Goal: Browse casually: Explore the website without a specific task or goal

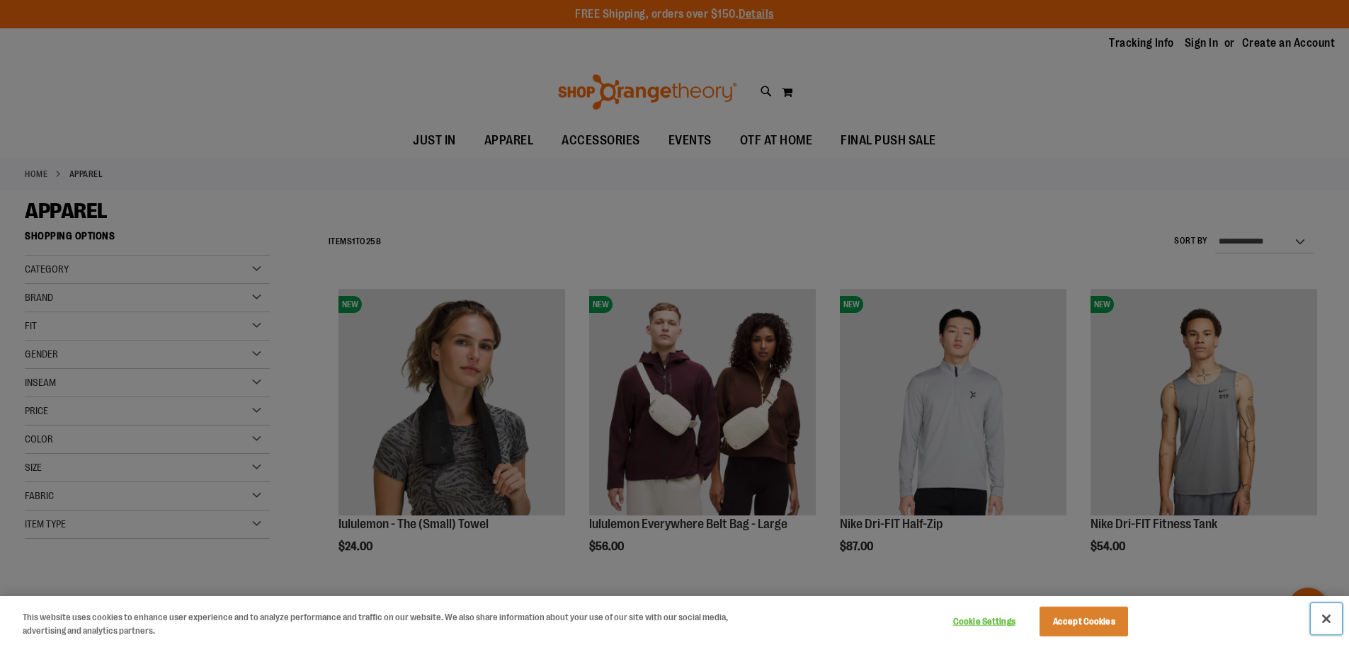
click at [1321, 614] on button "Close" at bounding box center [1325, 618] width 31 height 31
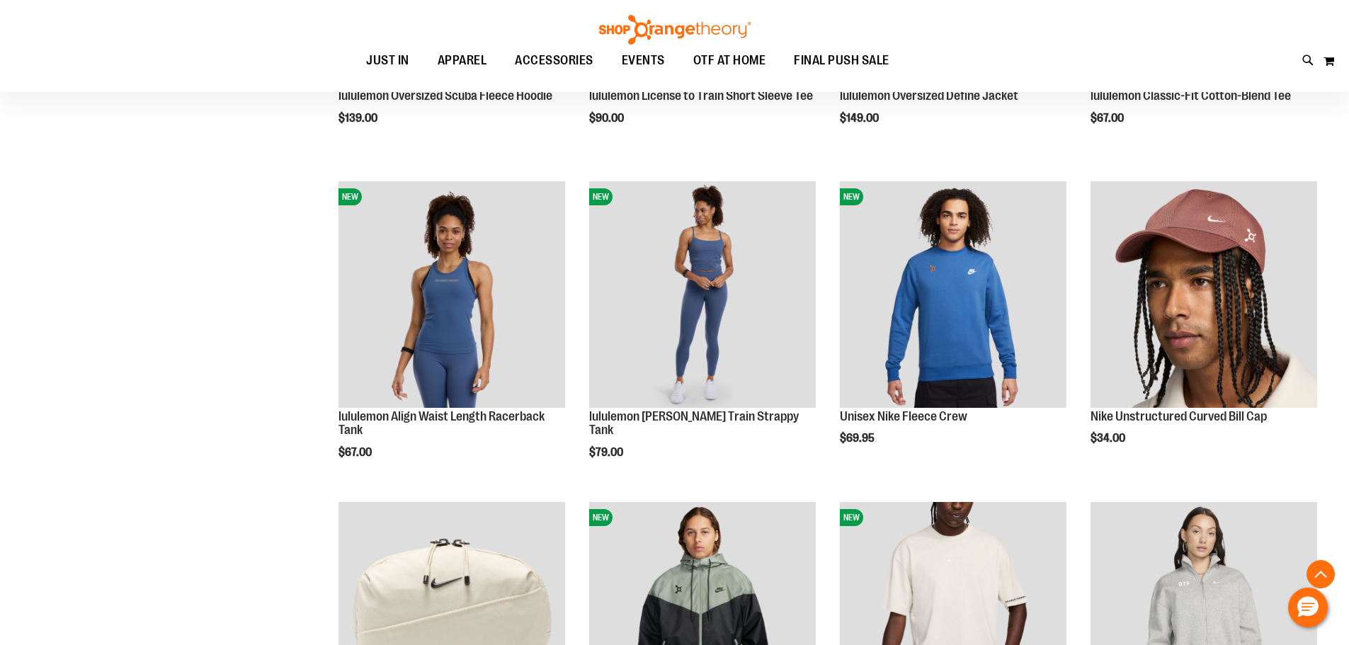
scroll to position [1416, 0]
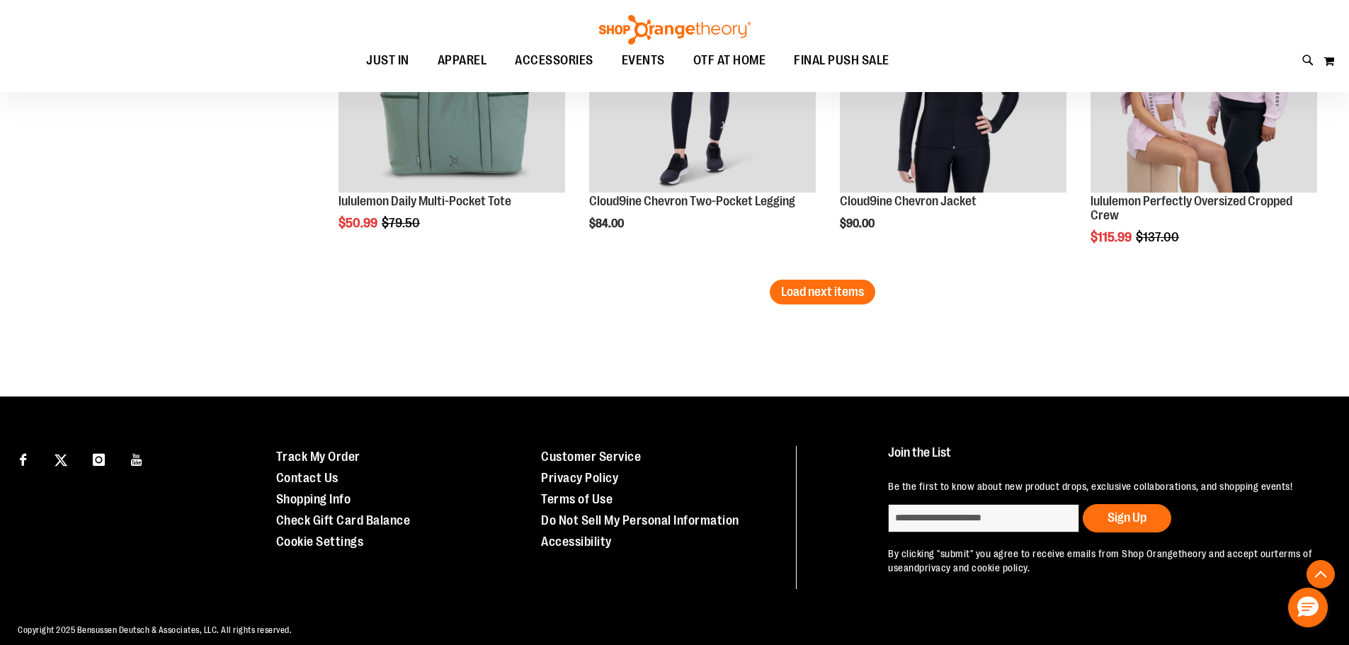
scroll to position [2903, 0]
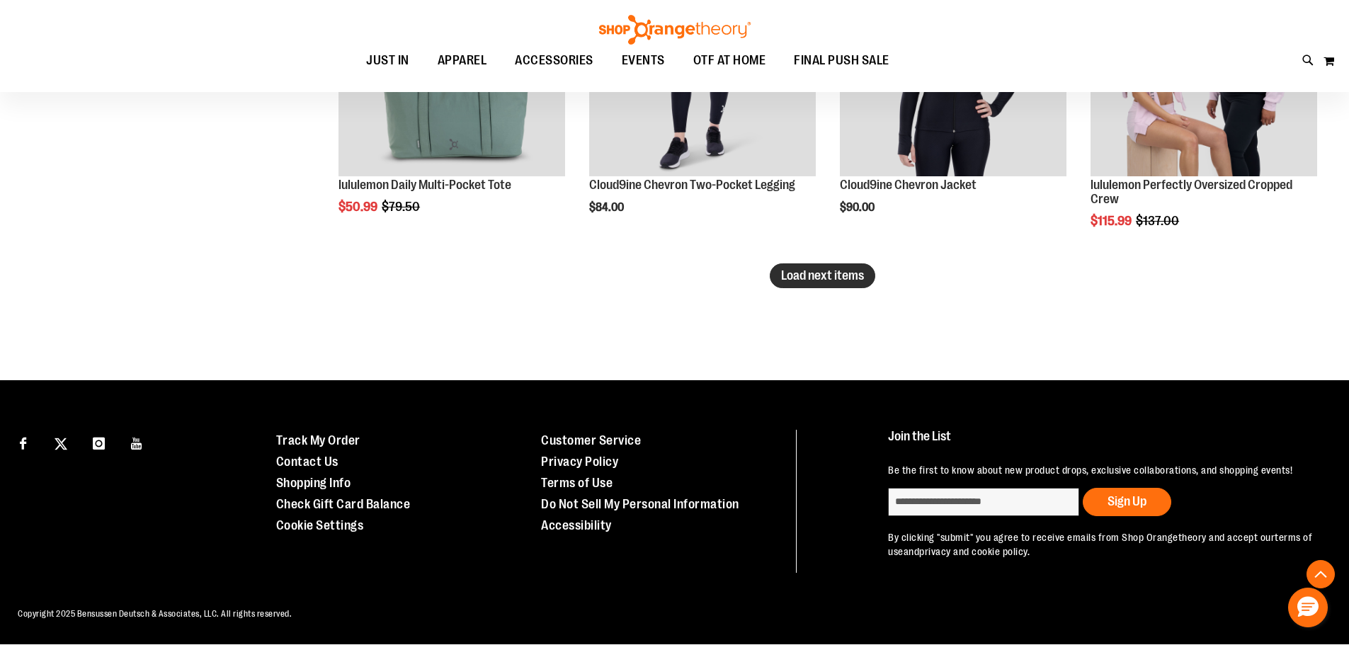
click at [820, 278] on span "Load next items" at bounding box center [822, 275] width 83 height 14
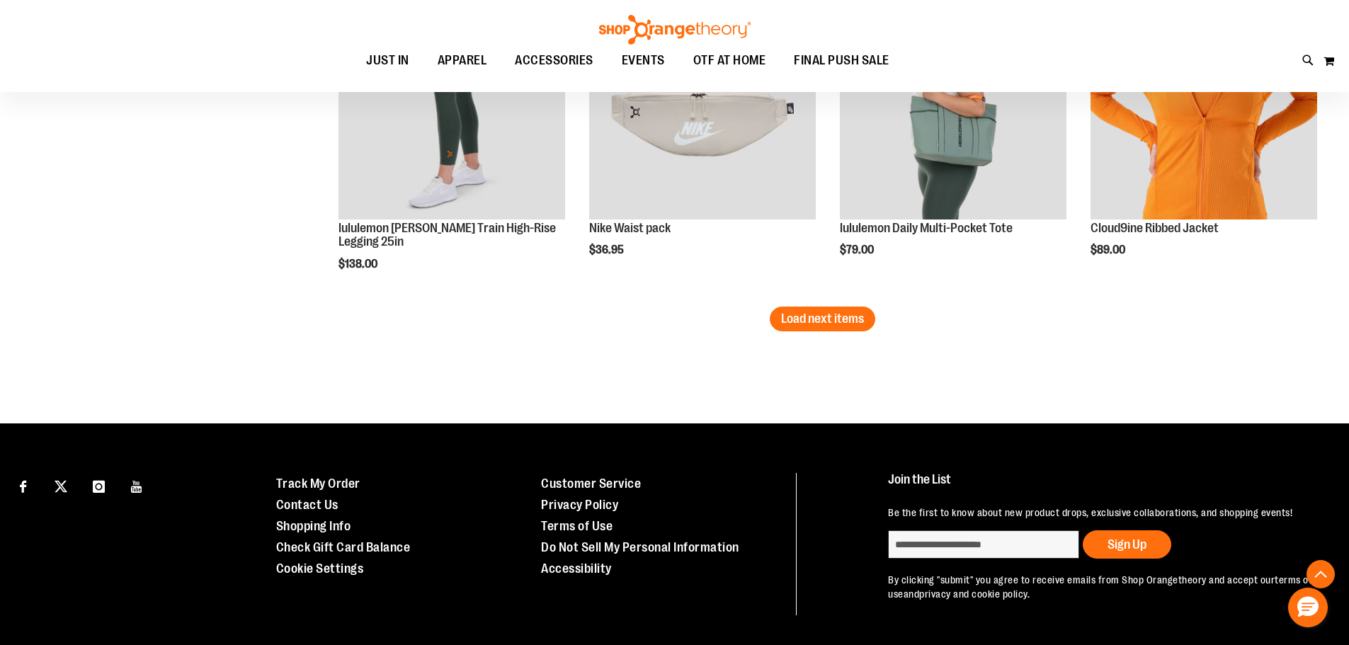
scroll to position [3824, 0]
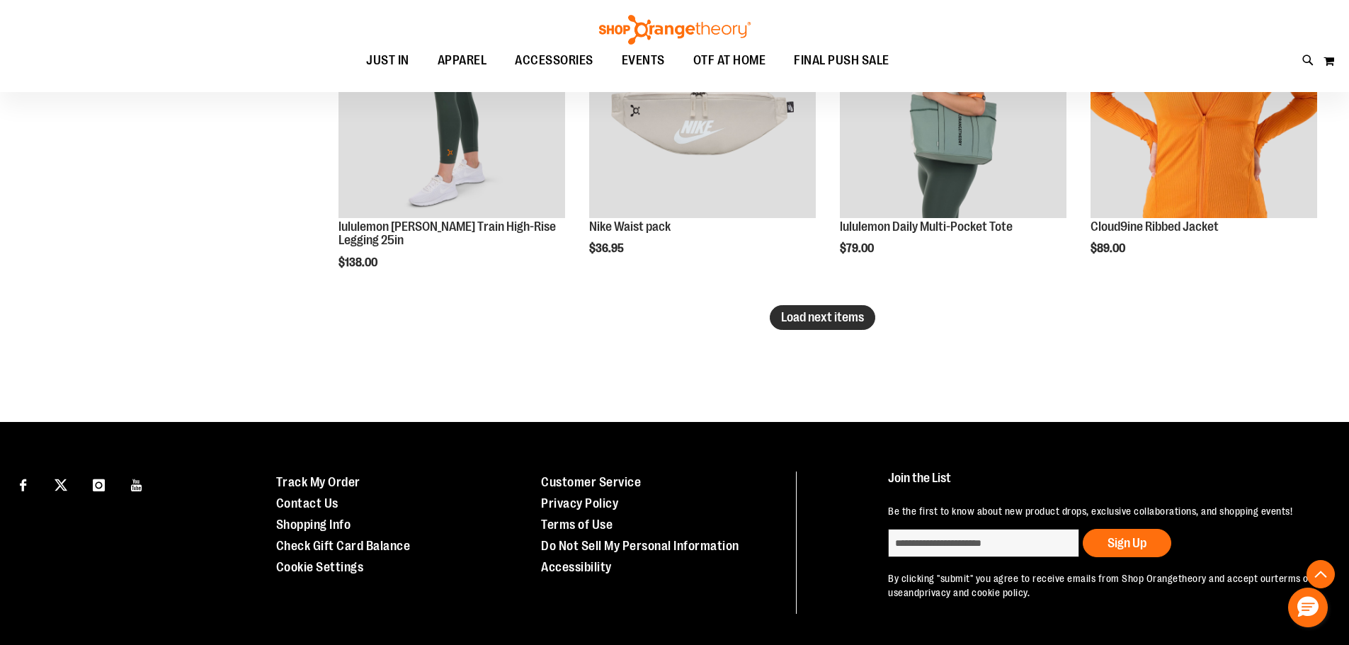
click at [804, 310] on span "Load next items" at bounding box center [822, 317] width 83 height 14
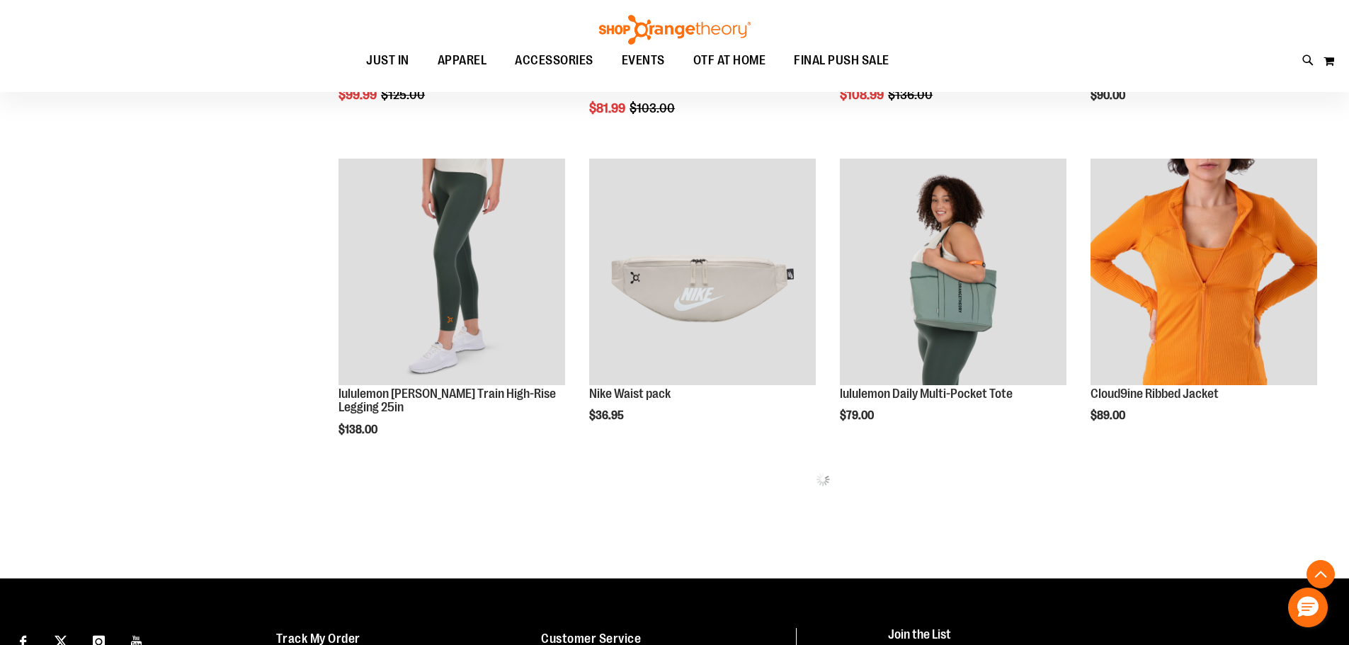
scroll to position [3682, 0]
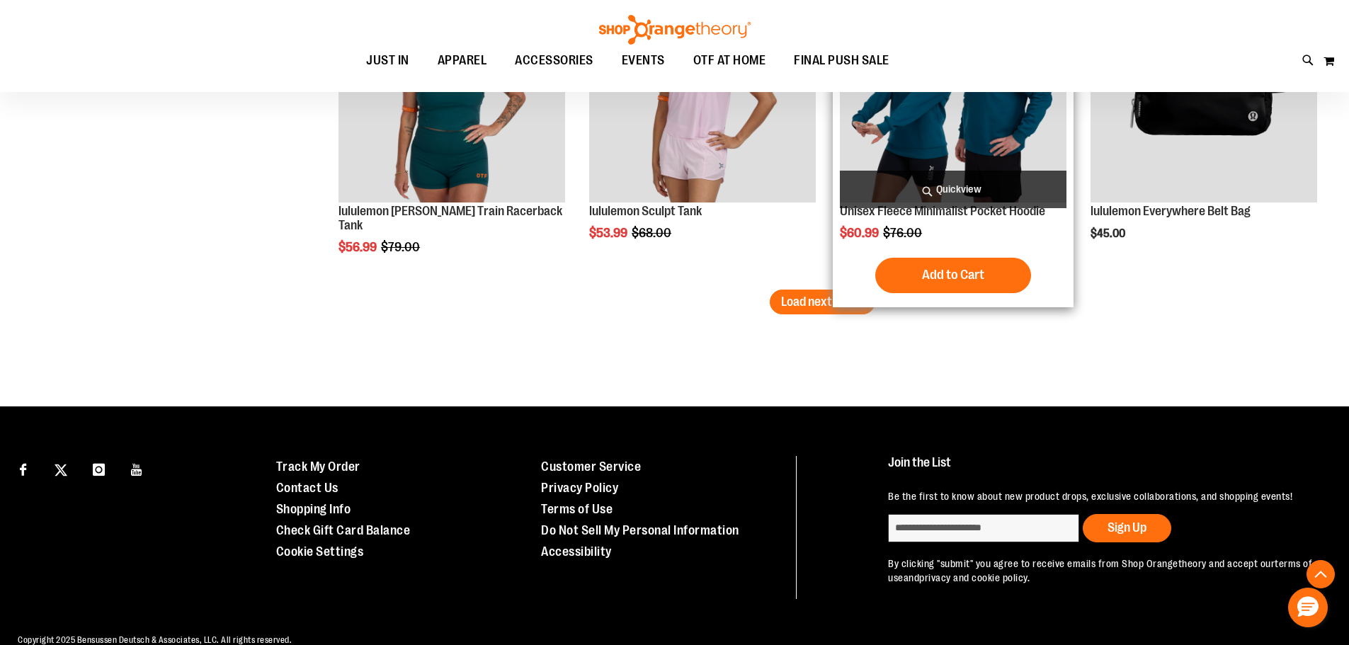
scroll to position [4827, 0]
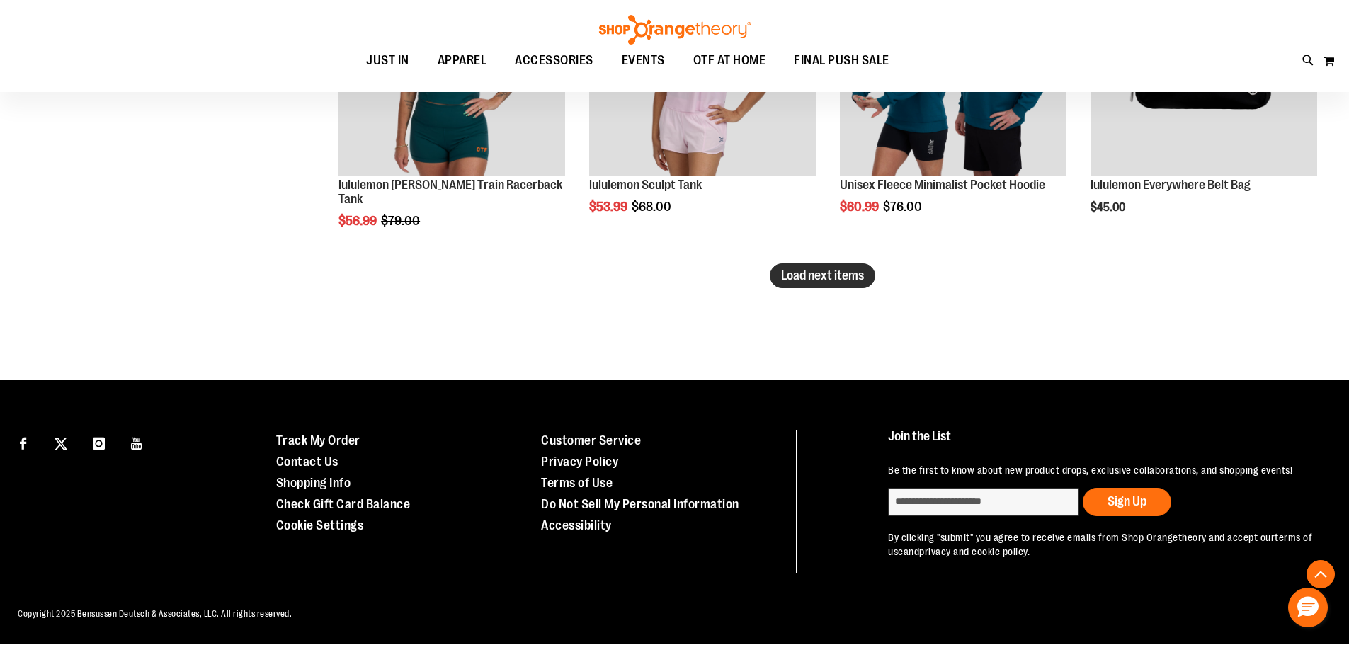
click at [816, 273] on span "Load next items" at bounding box center [822, 275] width 83 height 14
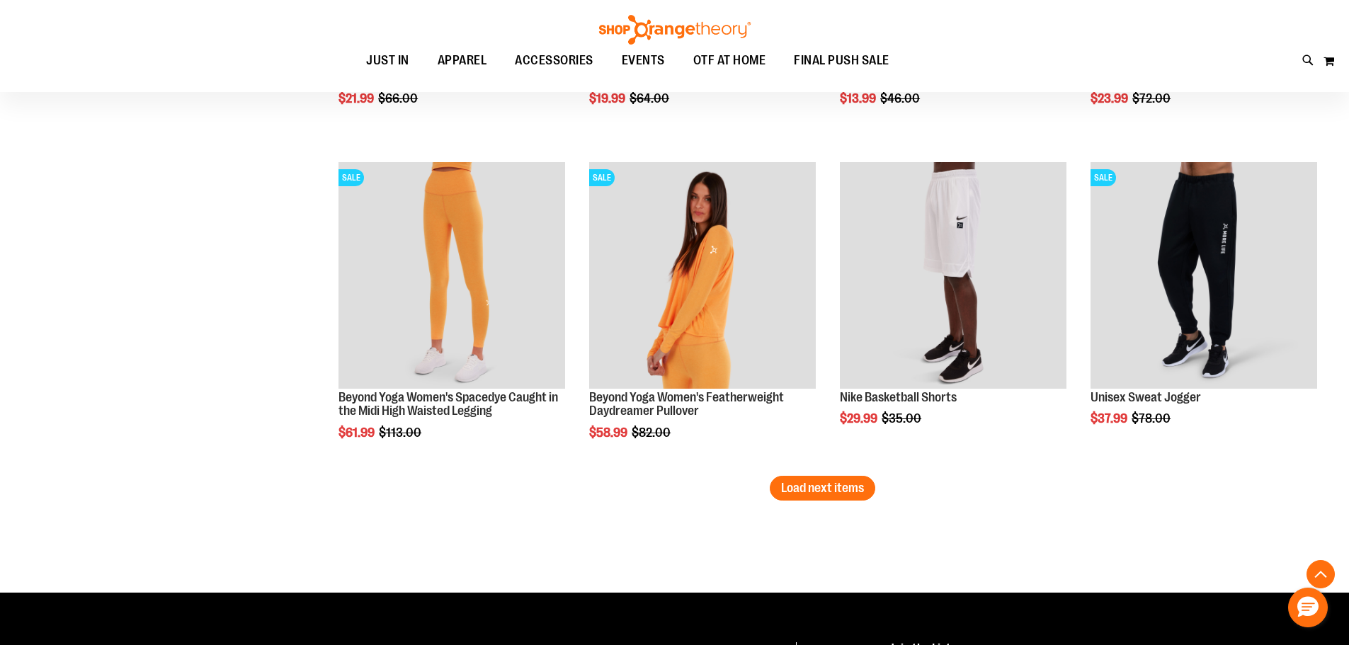
scroll to position [5666, 0]
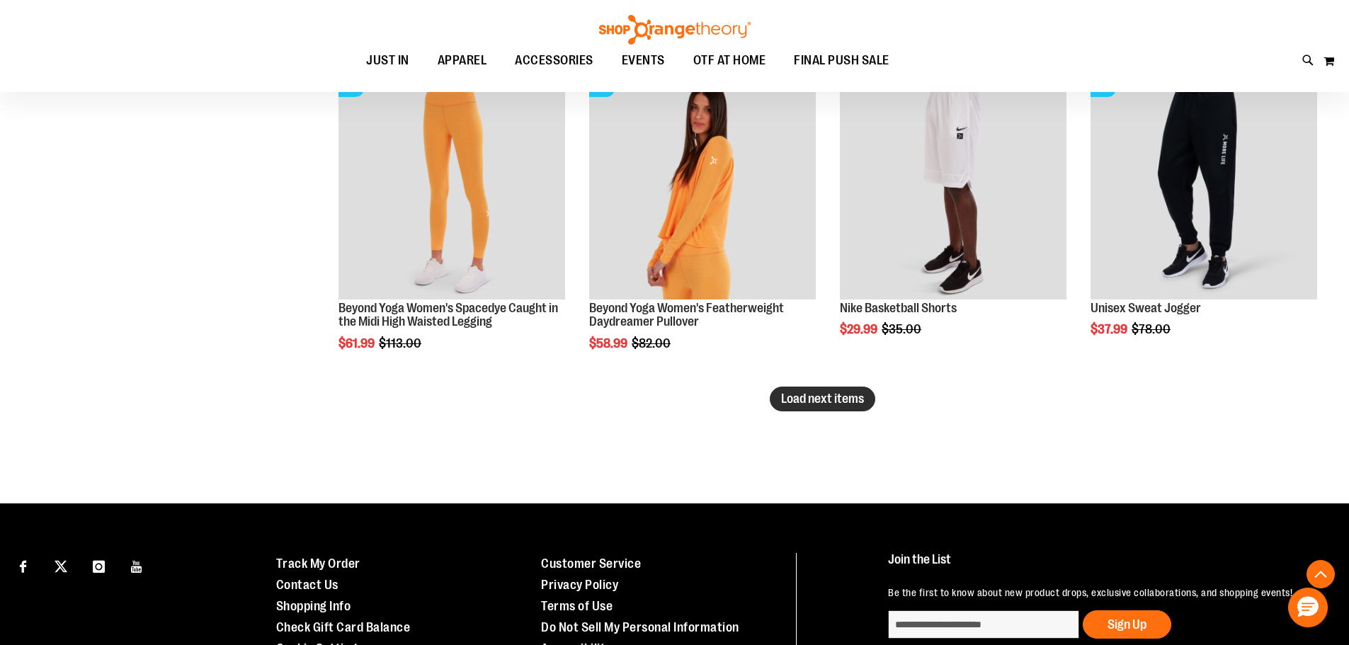
click at [802, 401] on span "Load next items" at bounding box center [822, 398] width 83 height 14
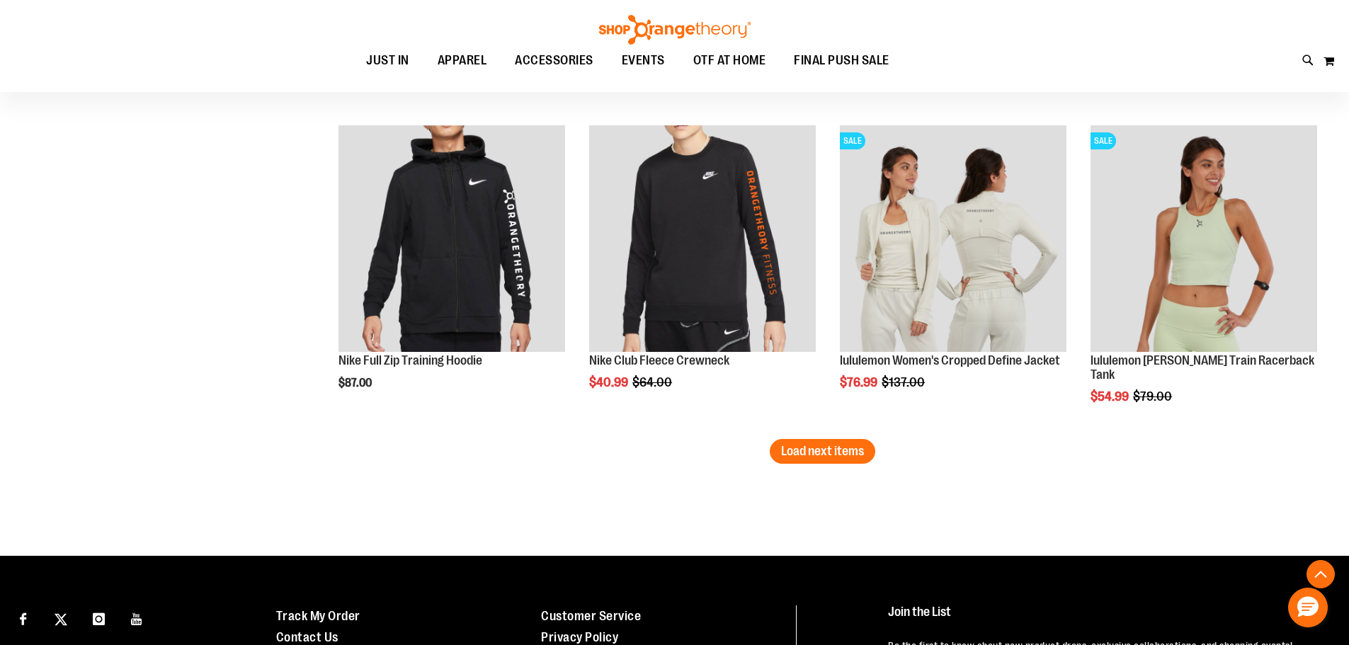
scroll to position [6586, 0]
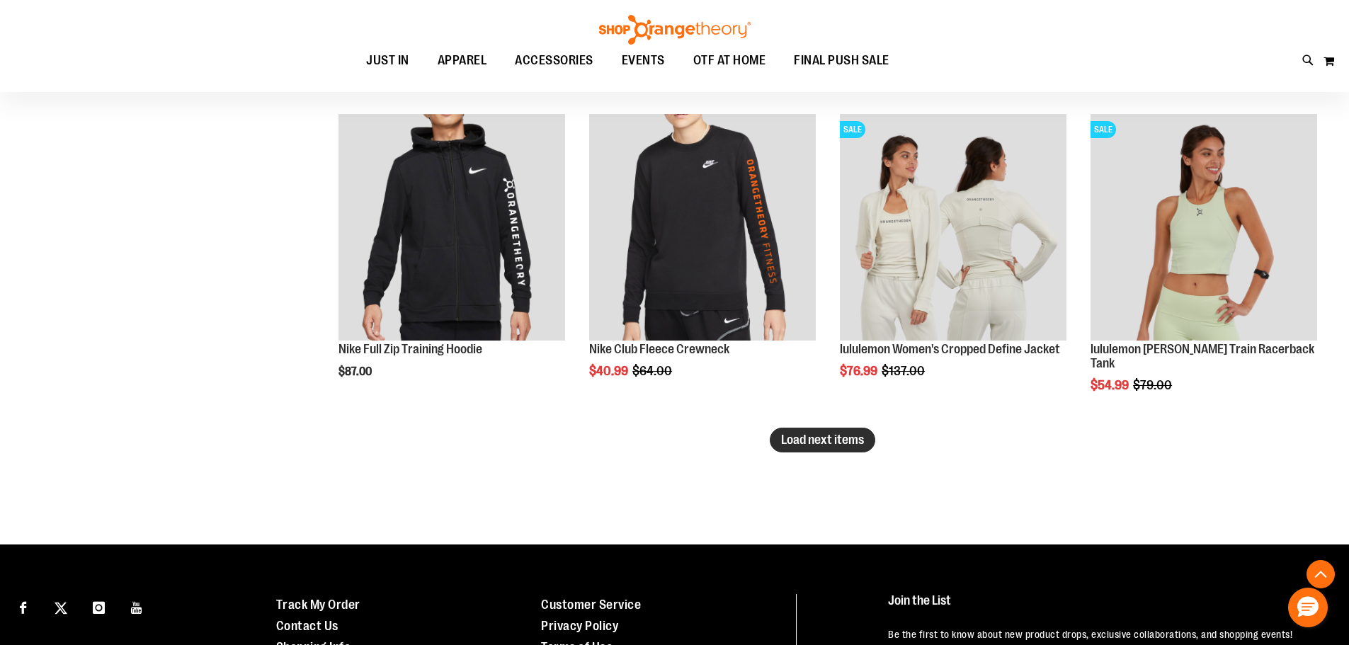
click at [838, 444] on span "Load next items" at bounding box center [822, 440] width 83 height 14
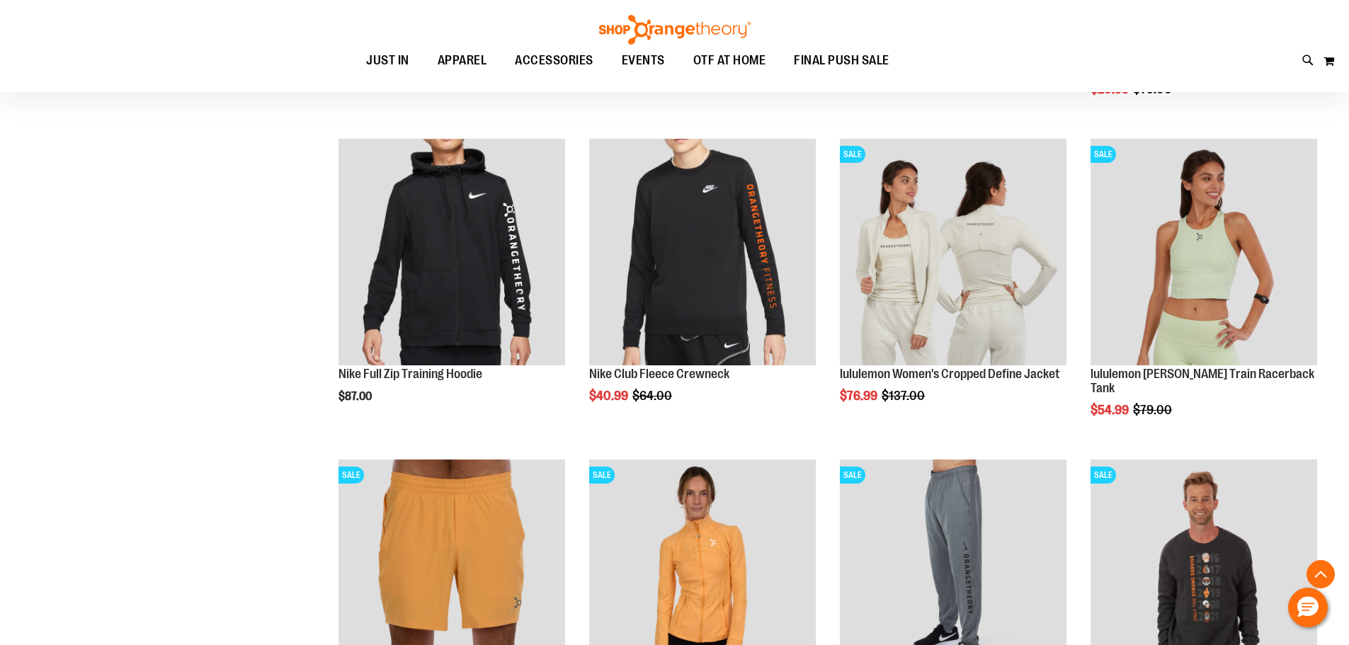
scroll to position [6586, 0]
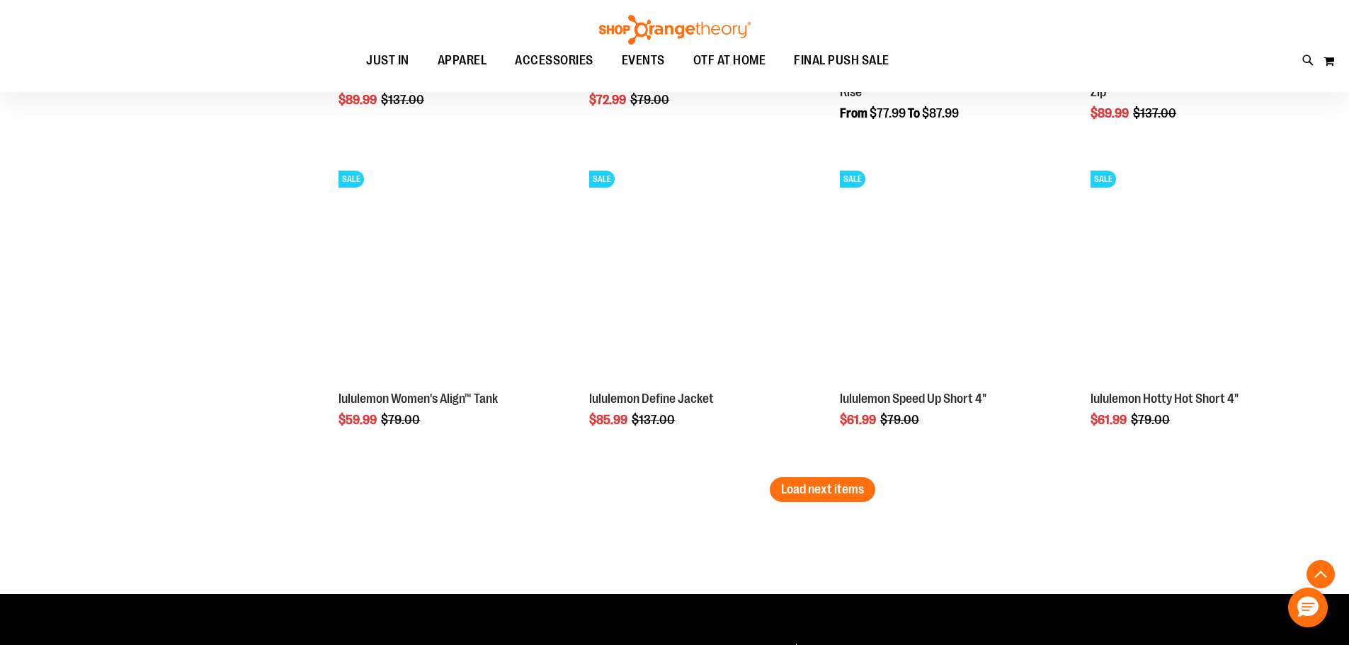
scroll to position [7506, 0]
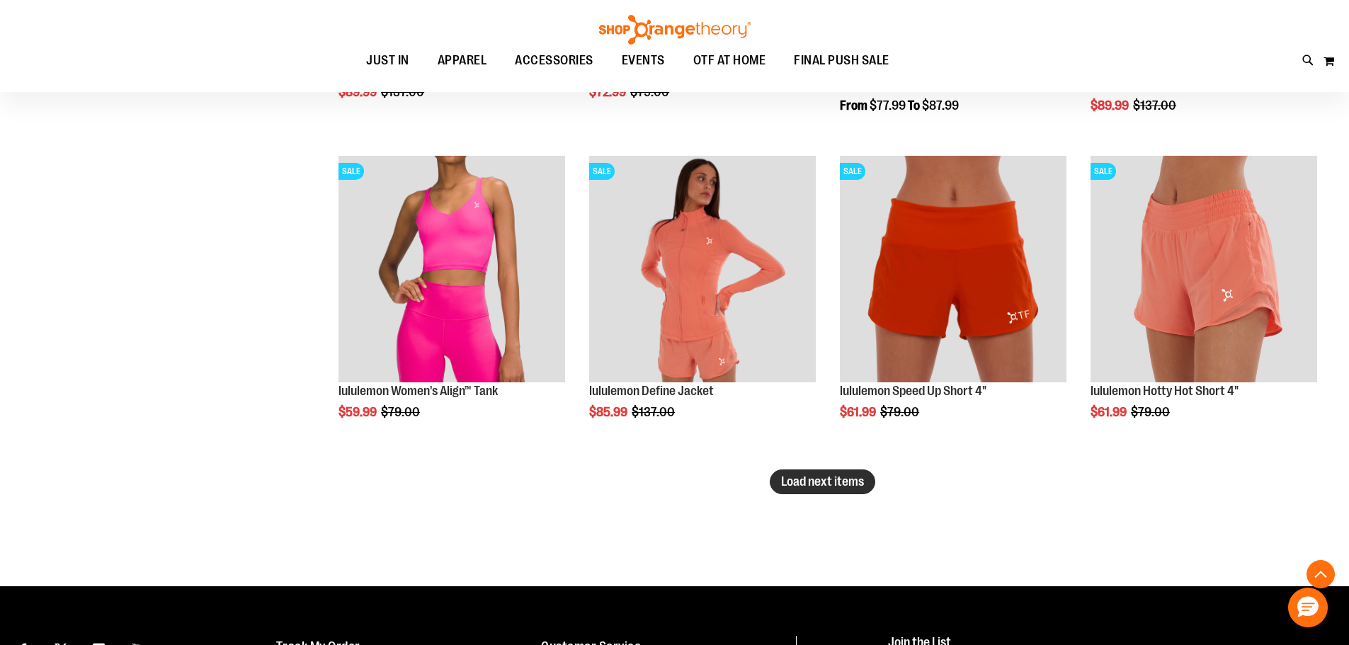
click at [846, 481] on span "Load next items" at bounding box center [822, 481] width 83 height 14
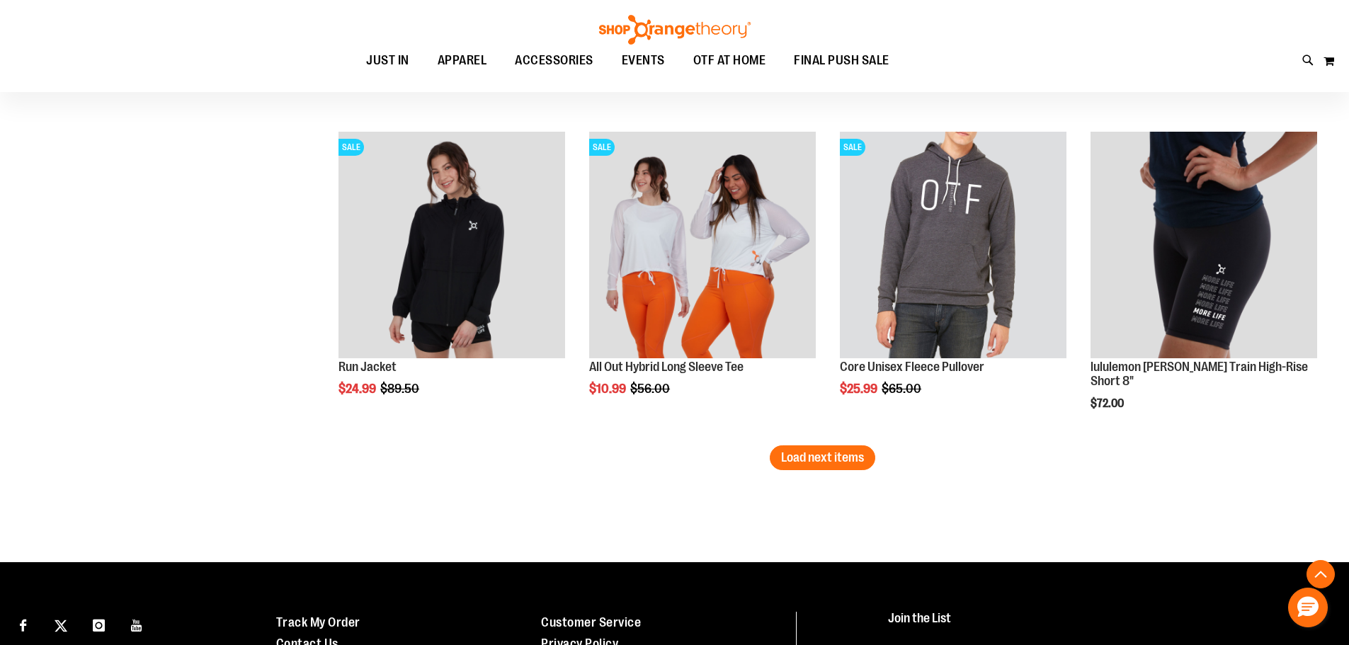
scroll to position [8497, 0]
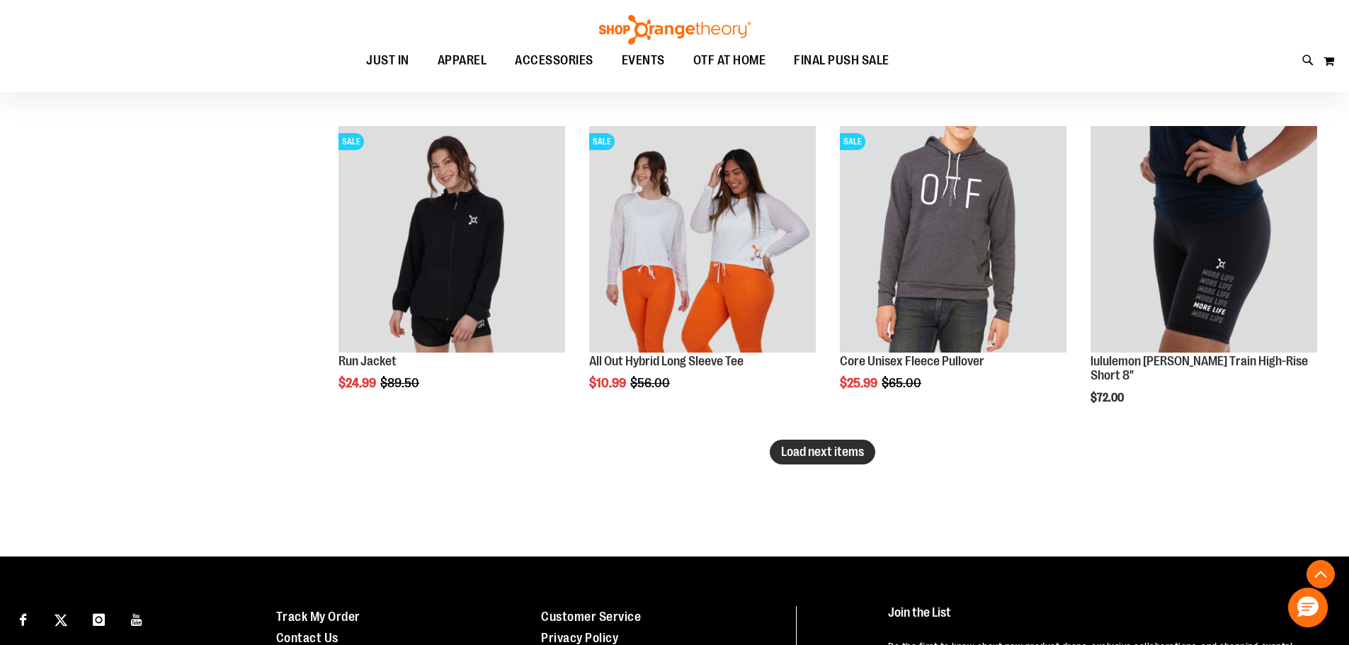
click at [841, 452] on span "Load next items" at bounding box center [822, 452] width 83 height 14
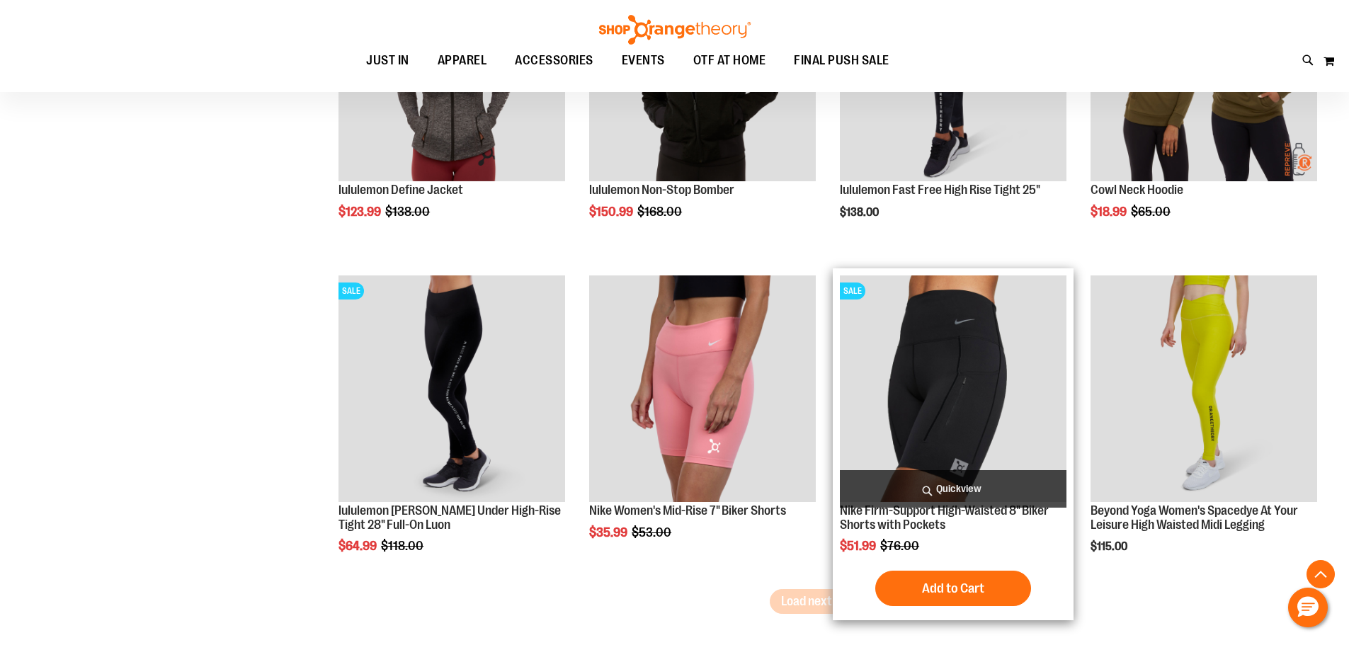
scroll to position [9418, 0]
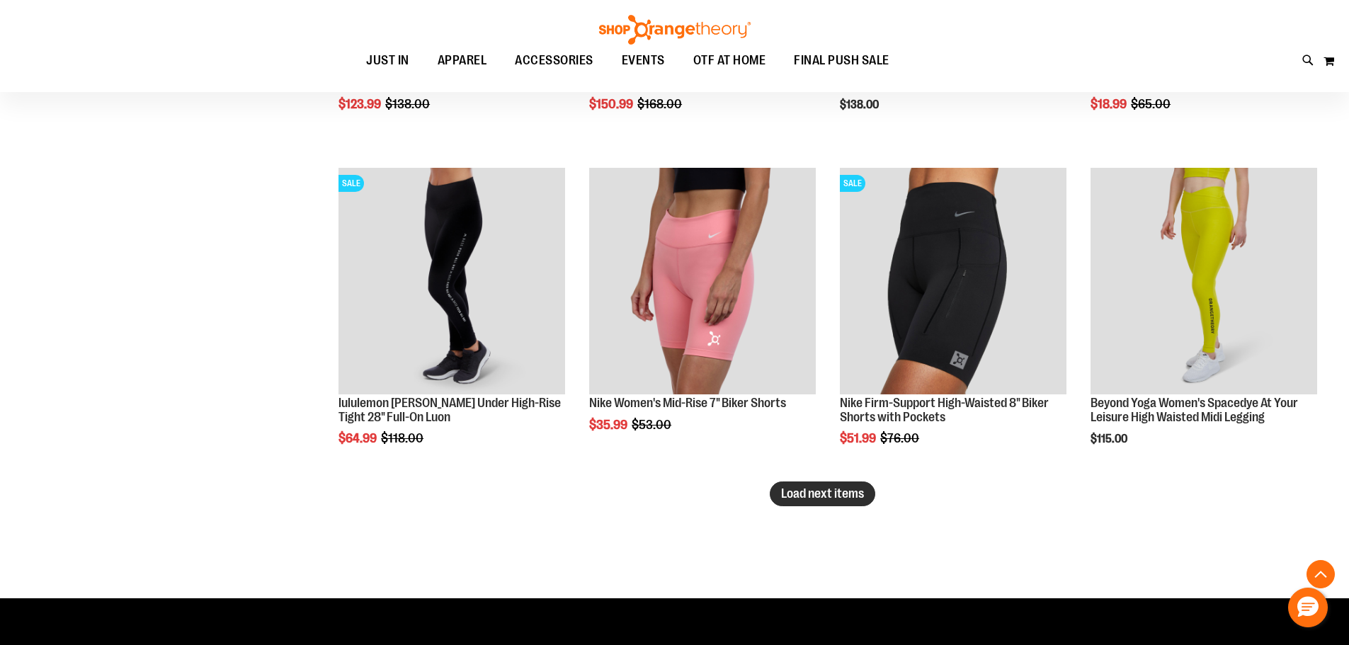
click at [808, 492] on span "Load next items" at bounding box center [822, 493] width 83 height 14
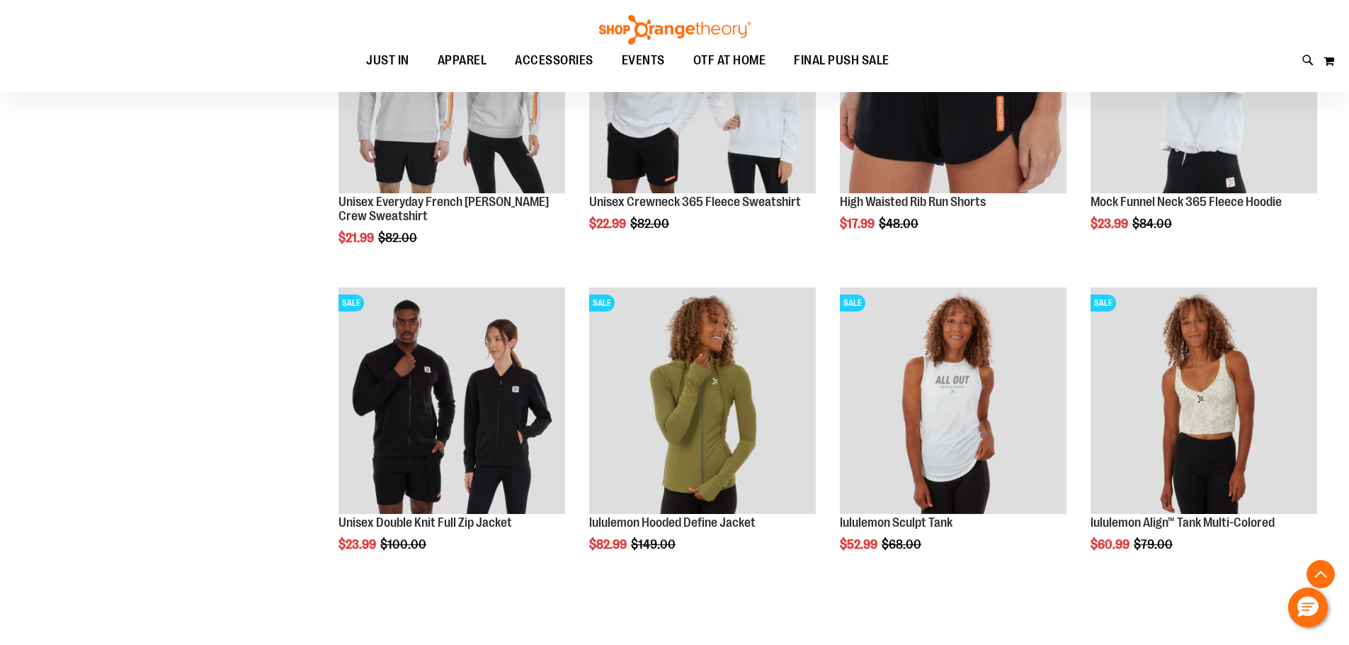
scroll to position [10409, 0]
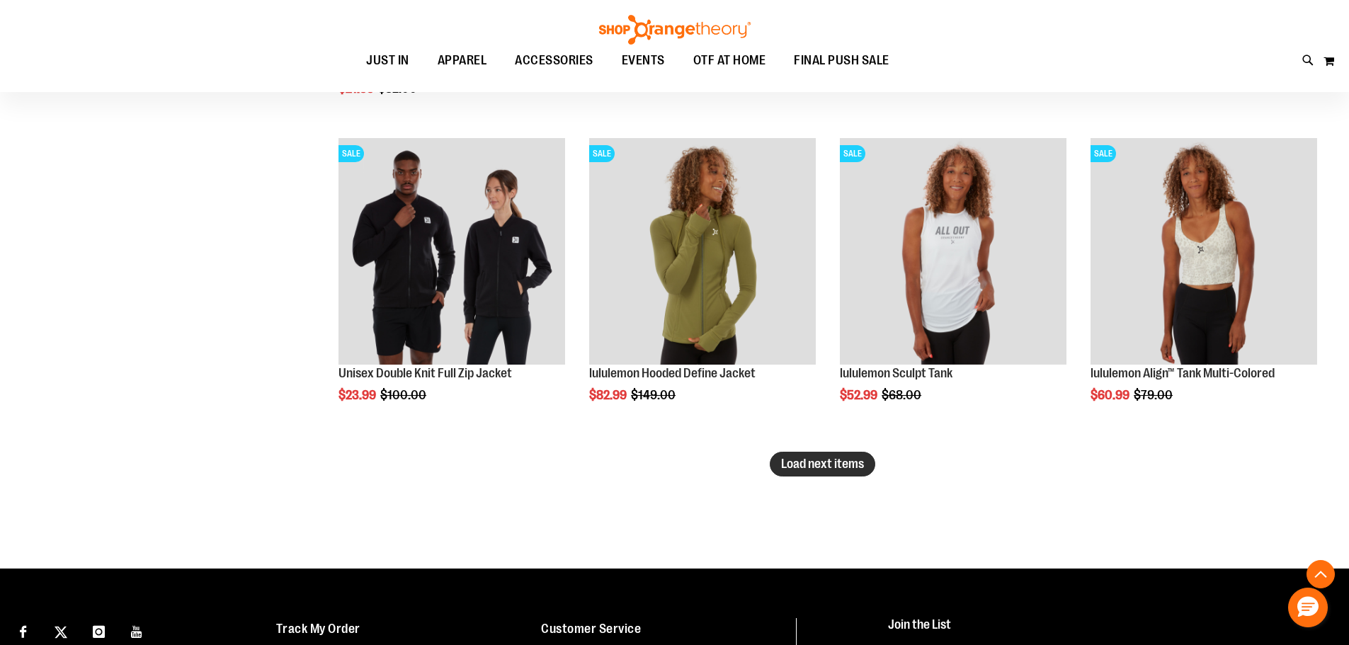
click at [845, 464] on span "Load next items" at bounding box center [822, 464] width 83 height 14
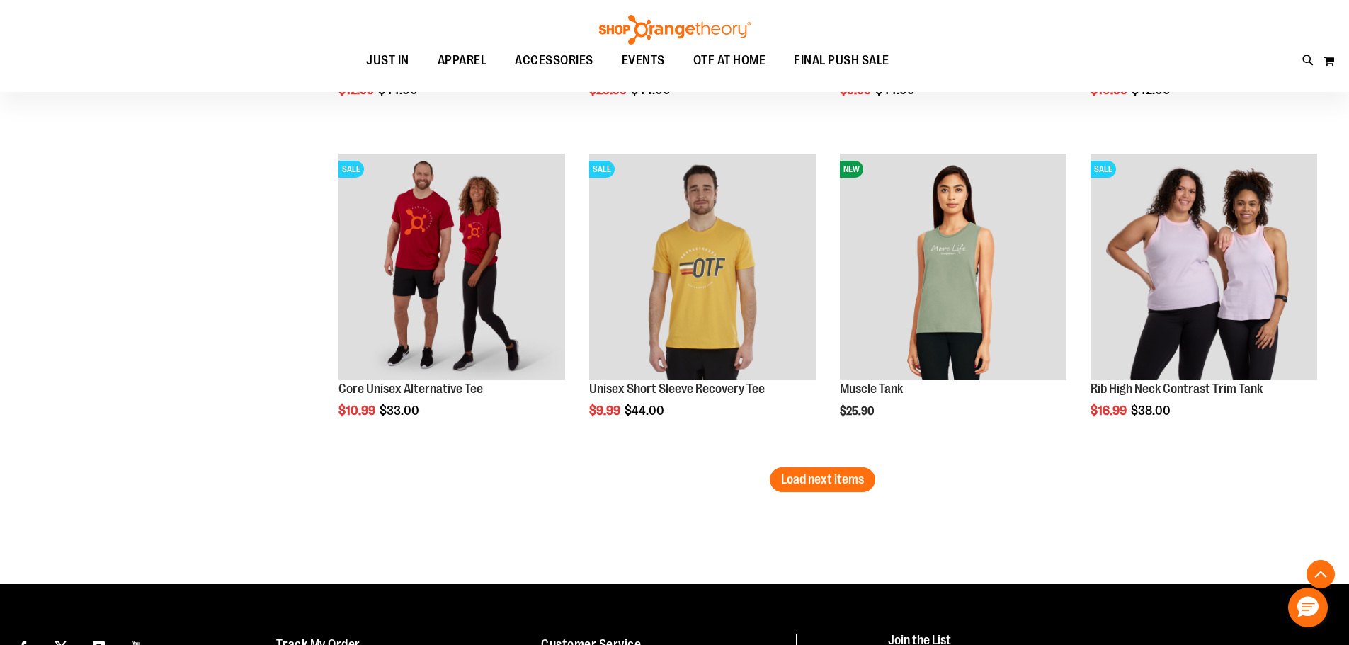
scroll to position [11400, 0]
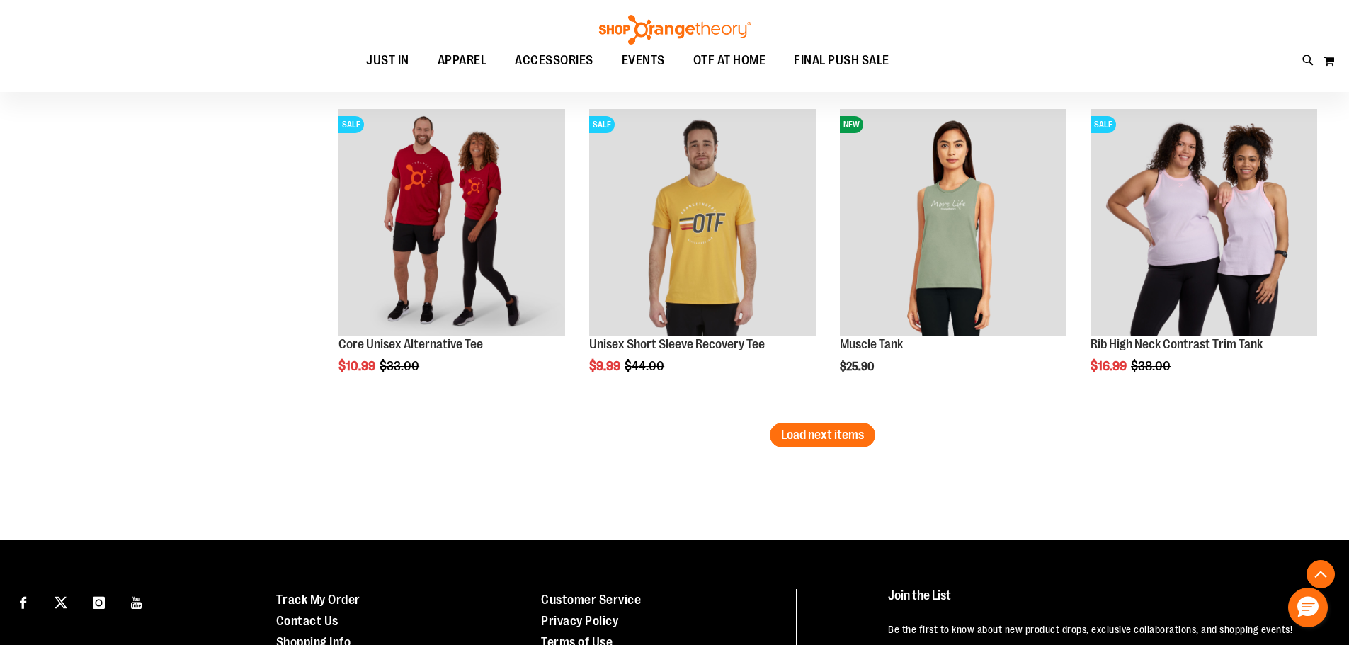
click at [793, 428] on span "Load next items" at bounding box center [822, 435] width 83 height 14
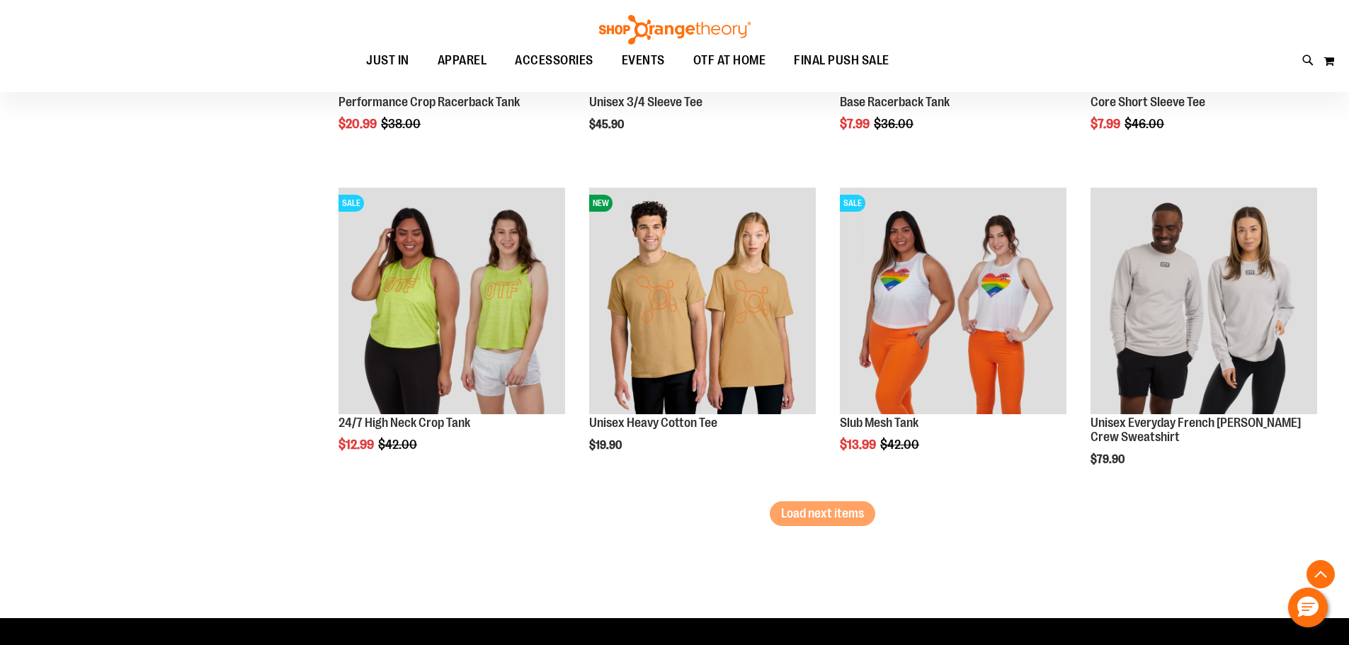
scroll to position [12320, 0]
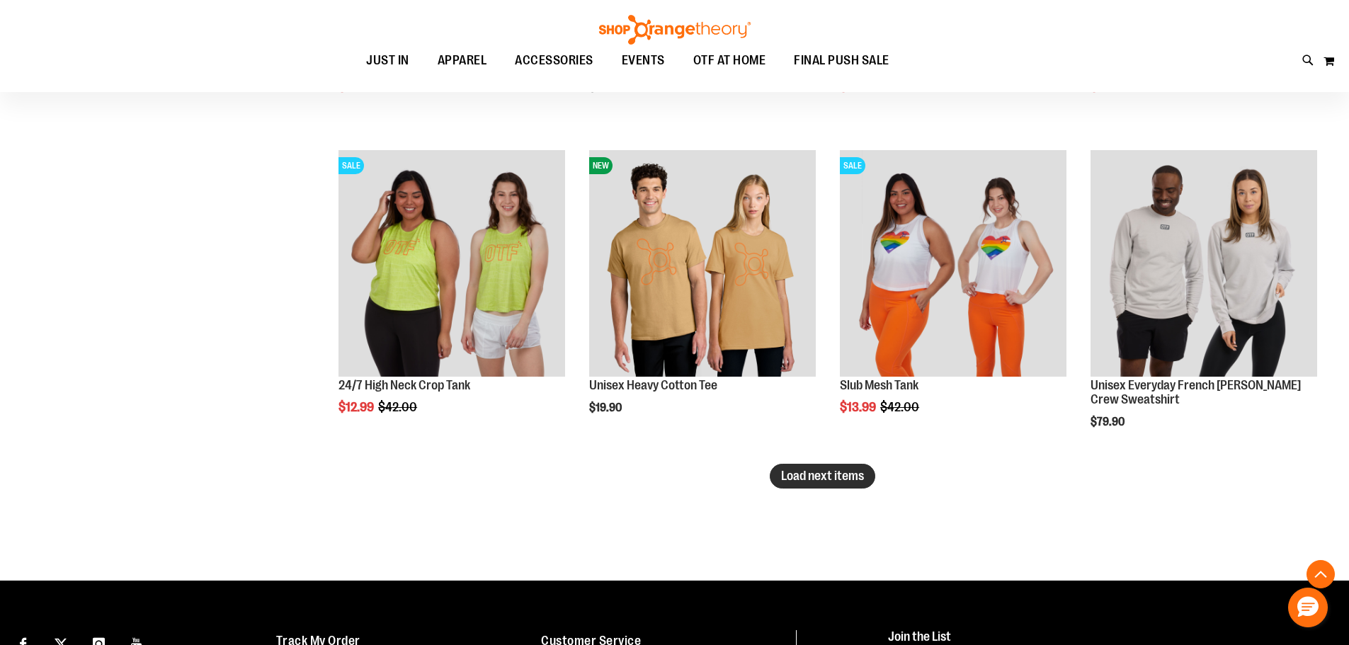
click at [807, 469] on span "Load next items" at bounding box center [822, 476] width 83 height 14
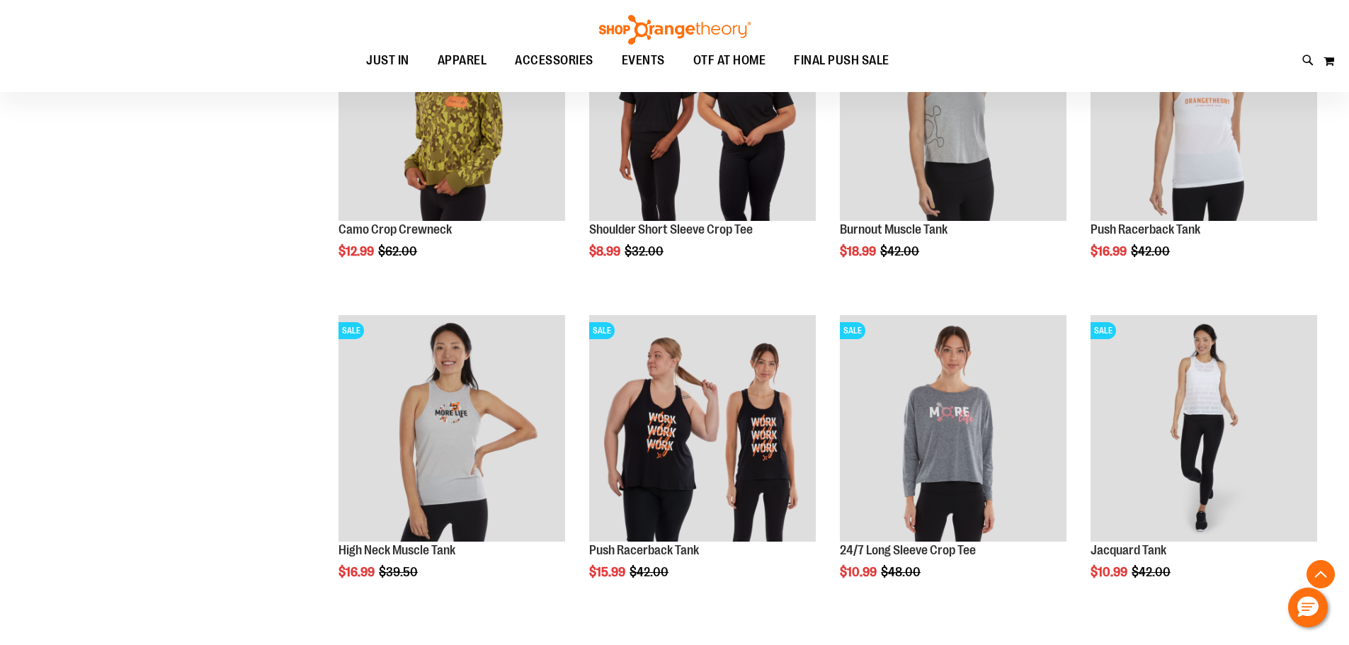
scroll to position [13170, 0]
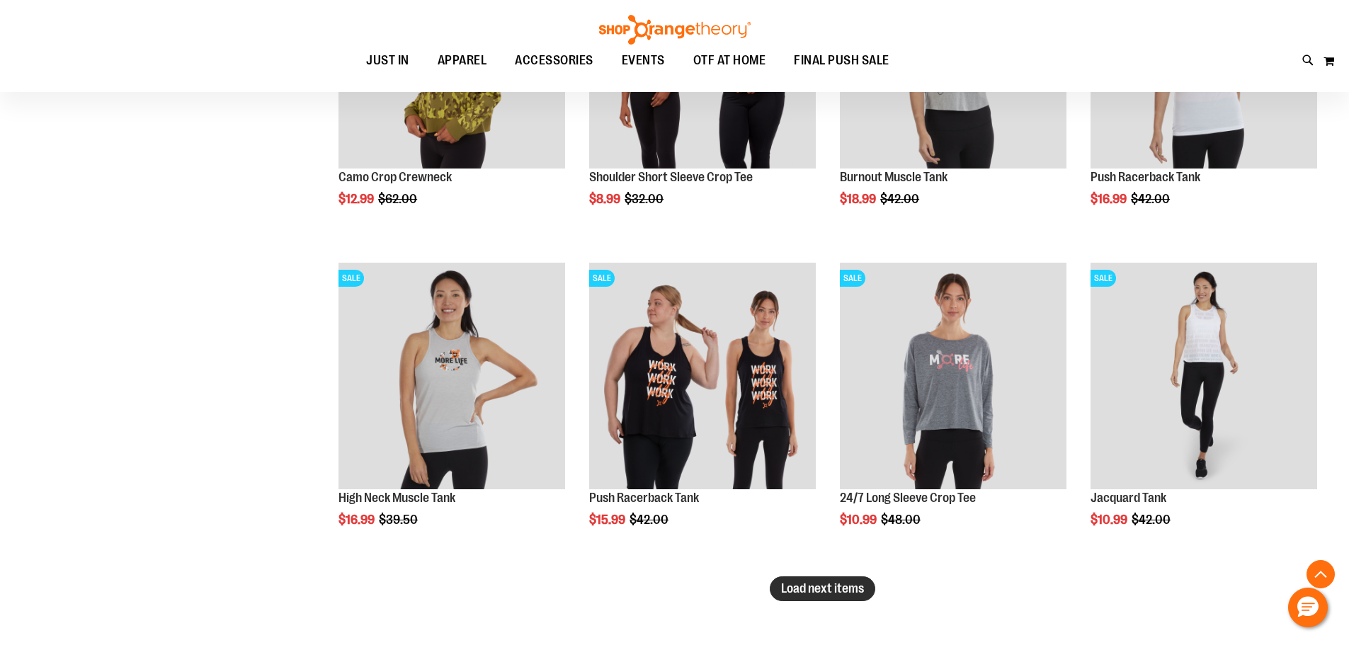
click at [852, 588] on span "Load next items" at bounding box center [822, 588] width 83 height 14
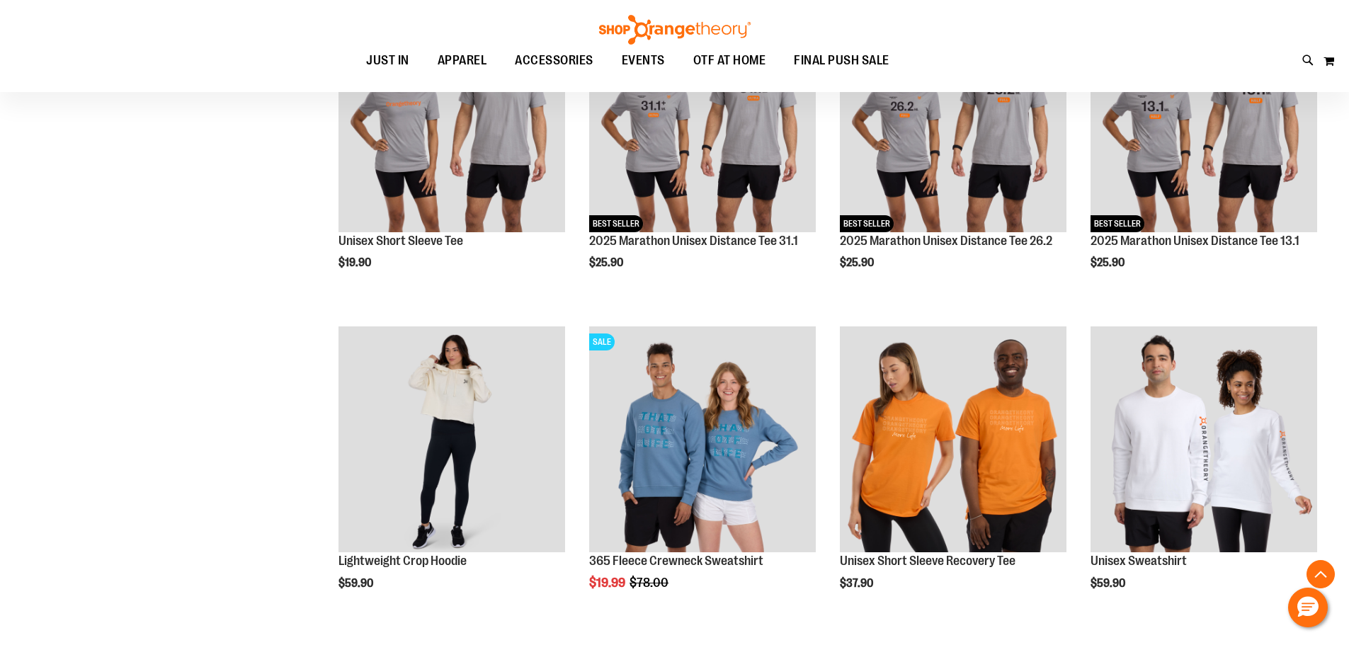
scroll to position [14161, 0]
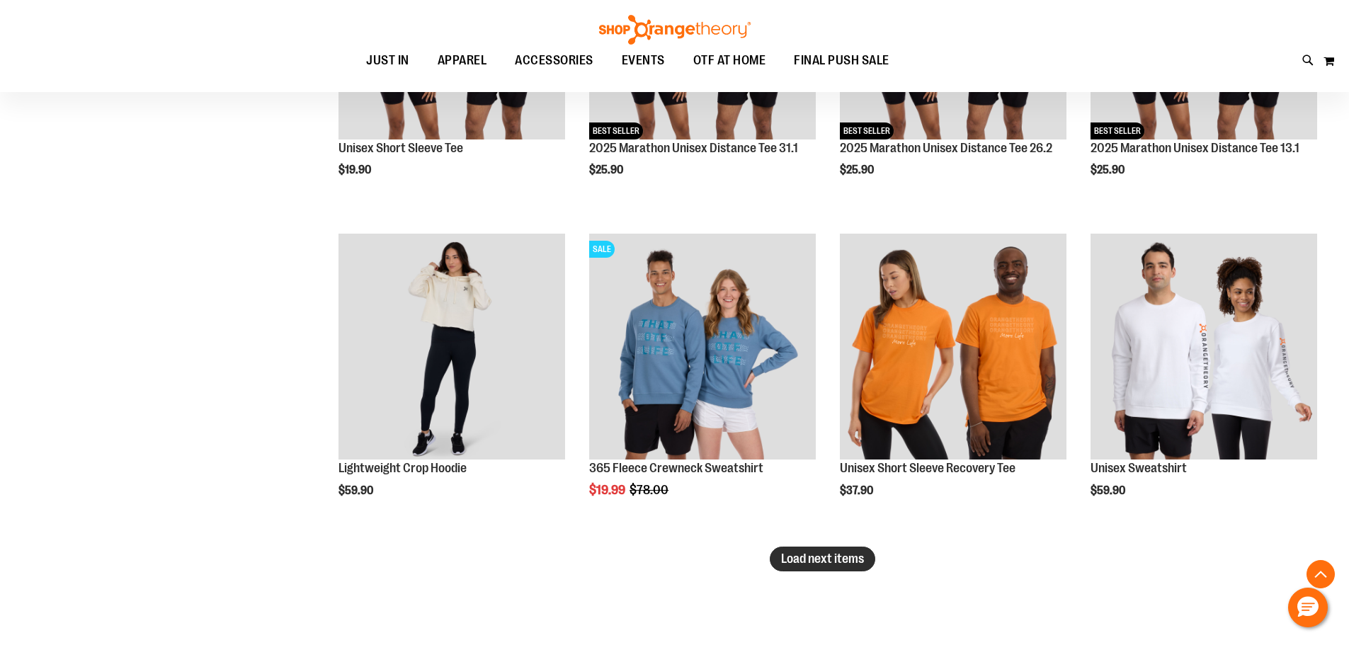
click at [818, 552] on span "Load next items" at bounding box center [822, 558] width 83 height 14
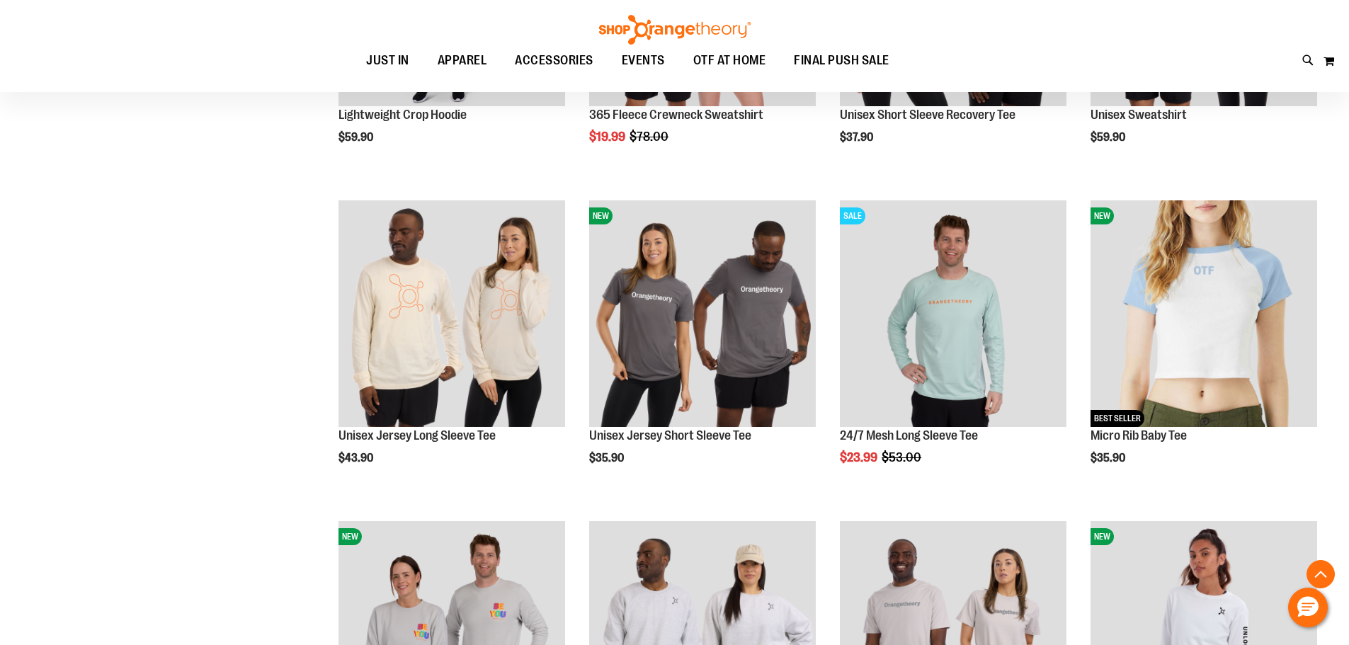
scroll to position [14515, 0]
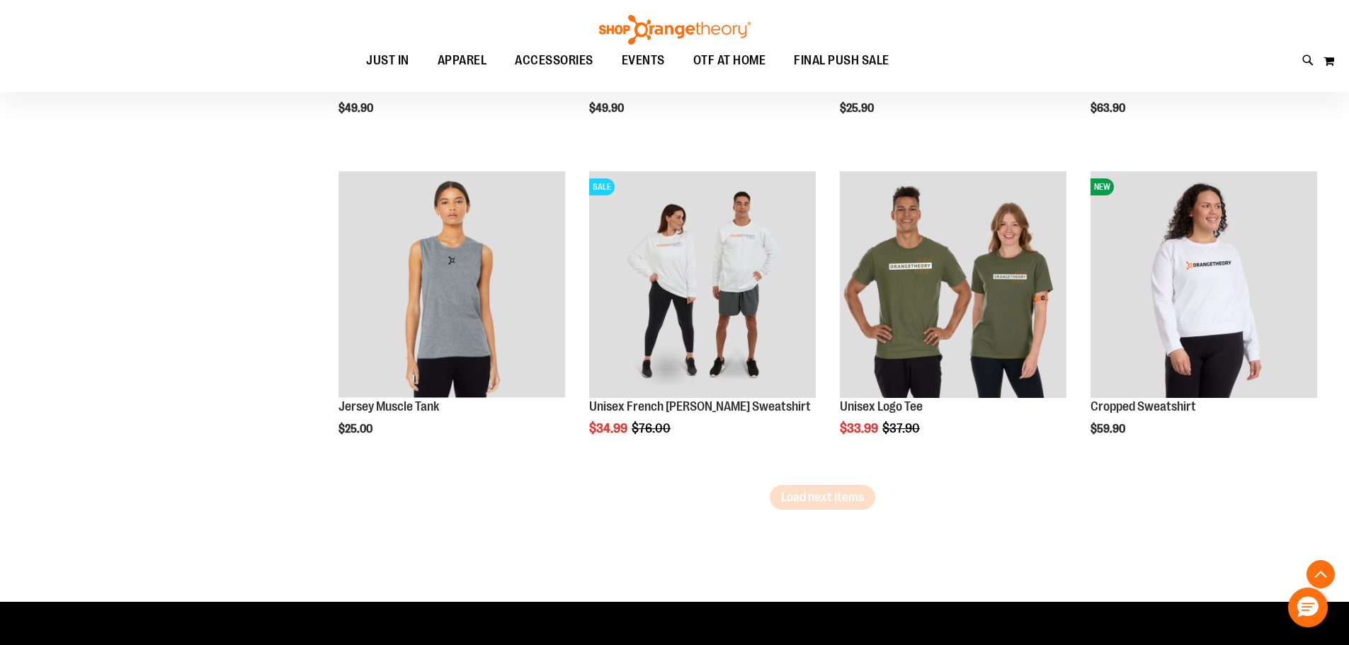
scroll to position [15223, 0]
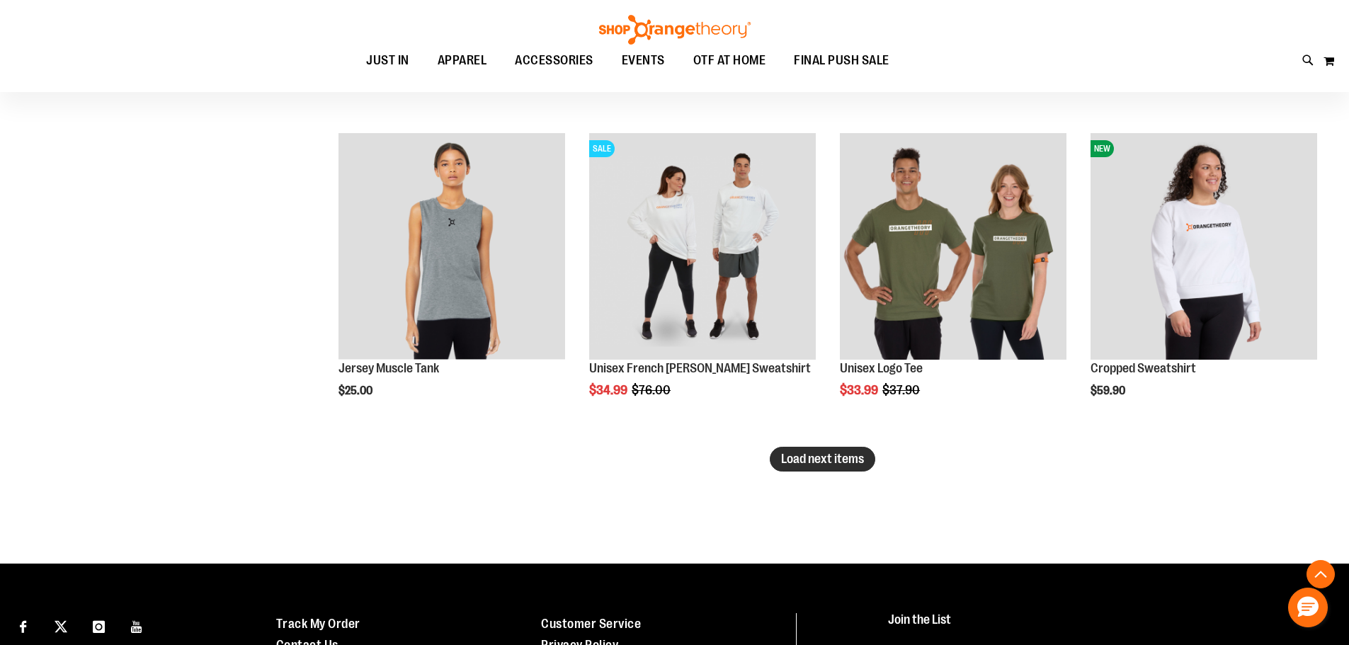
click at [830, 459] on span "Load next items" at bounding box center [822, 459] width 83 height 14
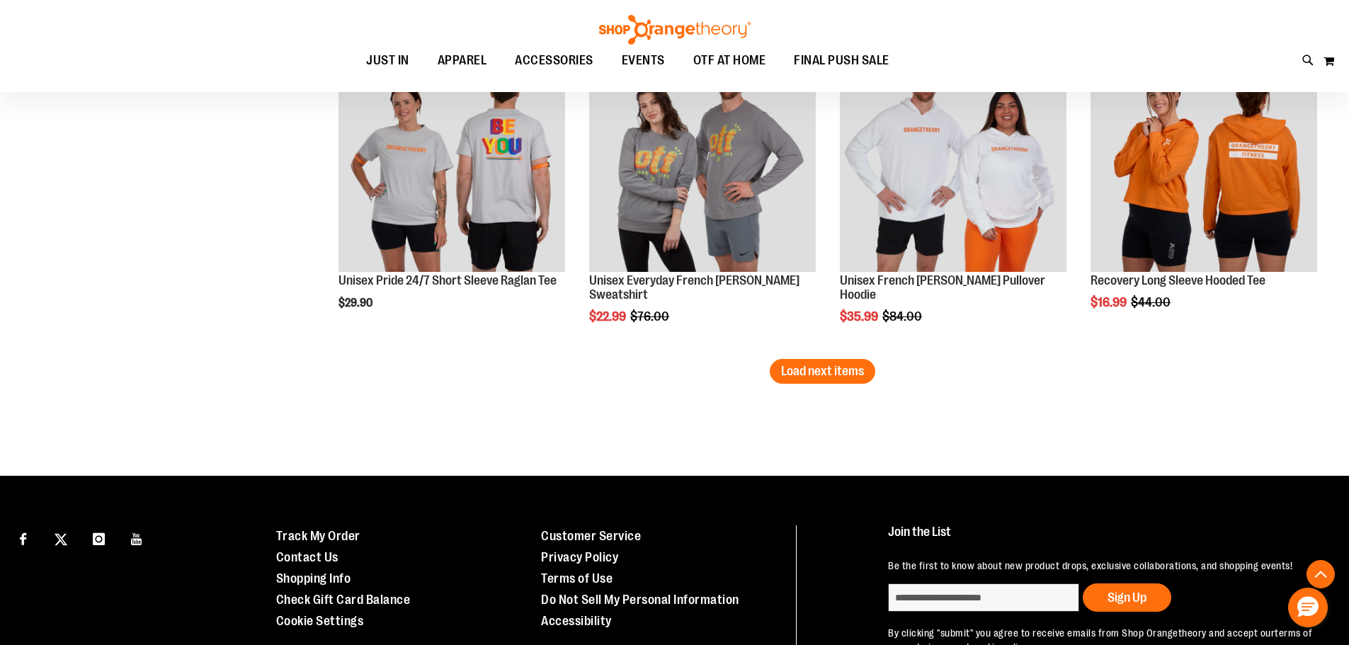
scroll to position [16367, 0]
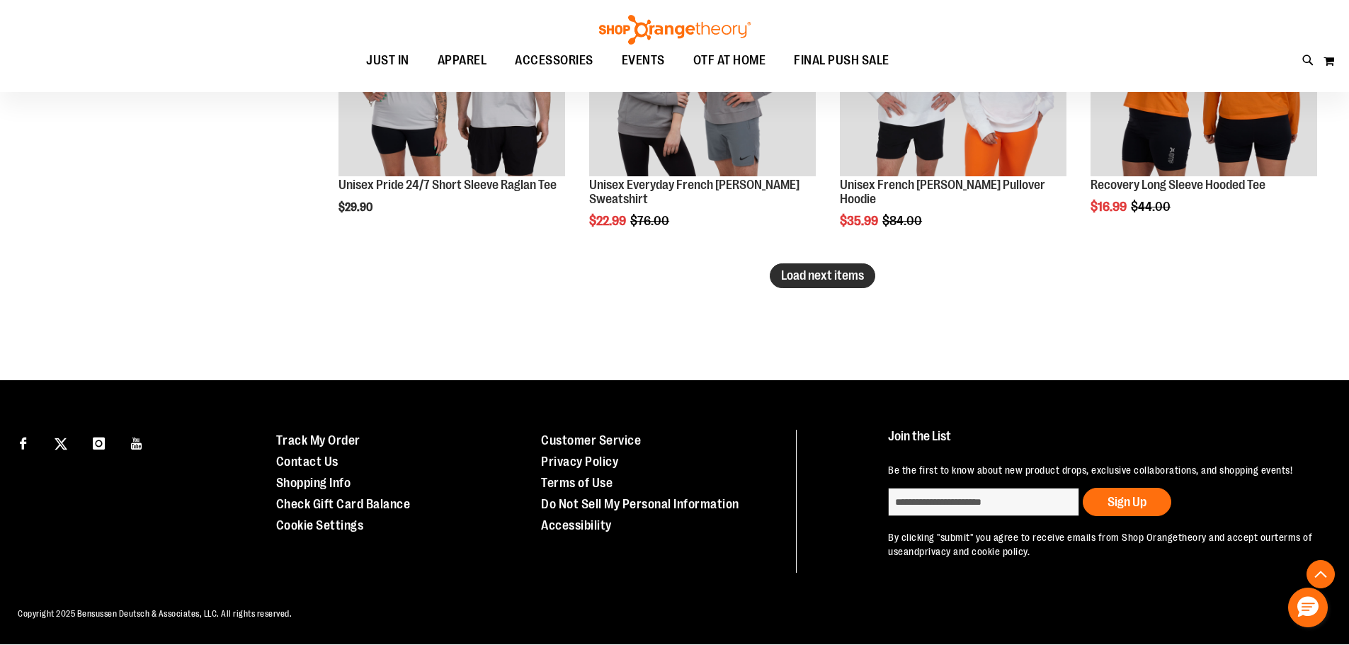
click at [820, 272] on span "Load next items" at bounding box center [822, 275] width 83 height 14
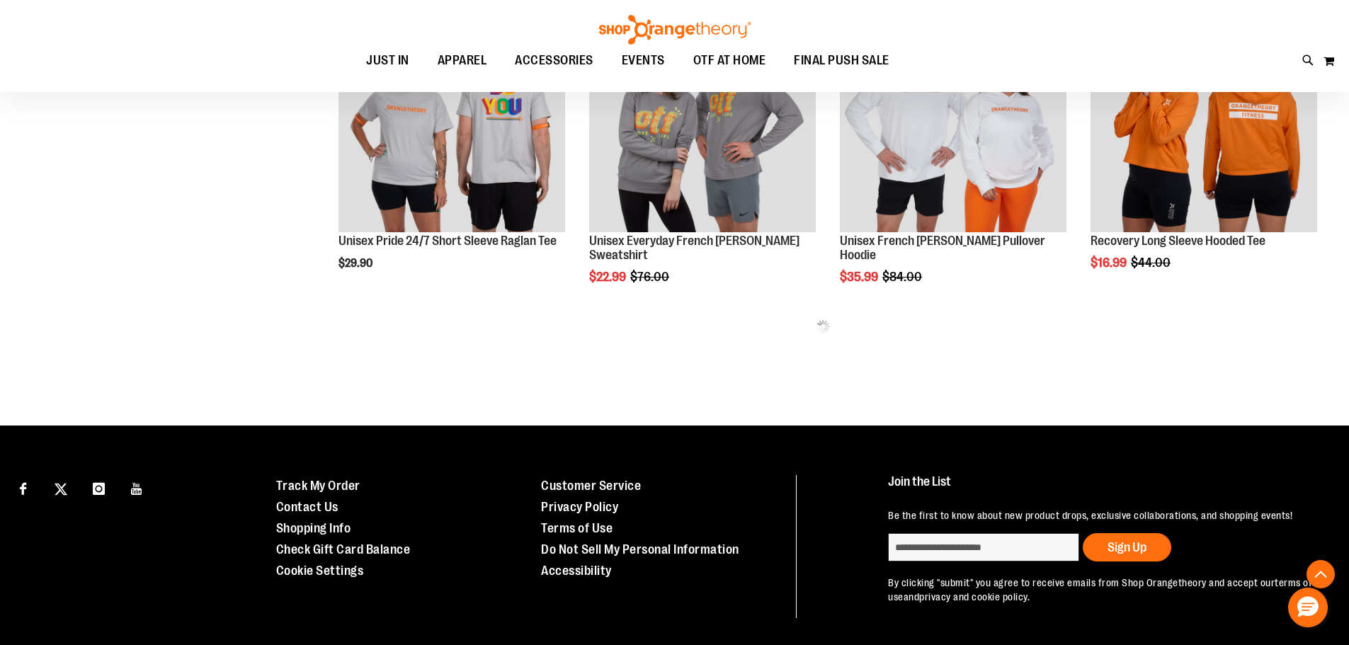
scroll to position [16215, 0]
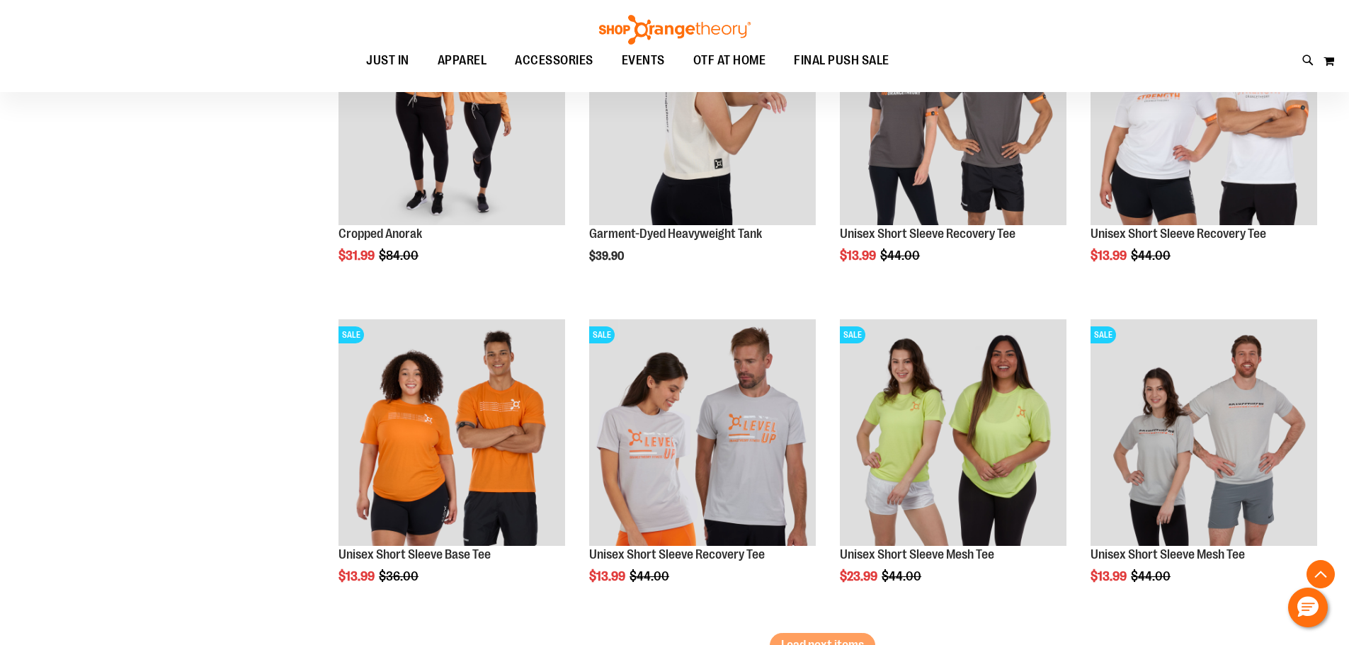
scroll to position [17065, 0]
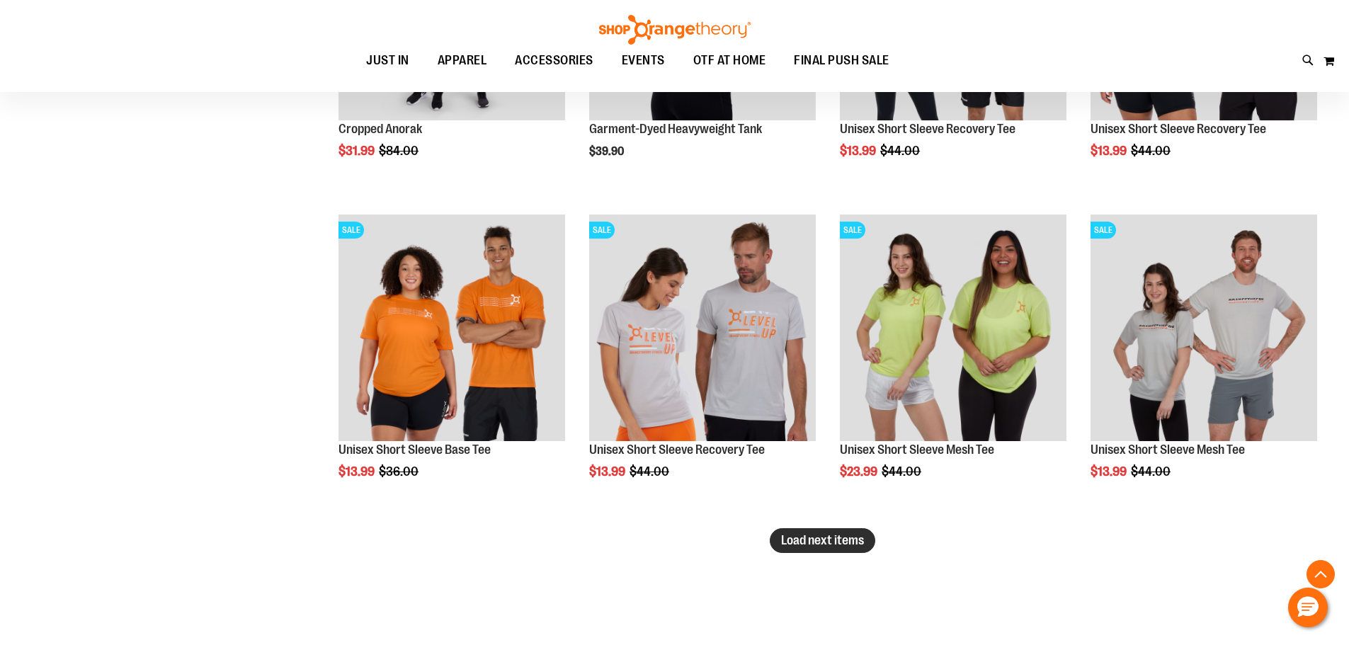
click at [816, 537] on span "Load next items" at bounding box center [822, 540] width 83 height 14
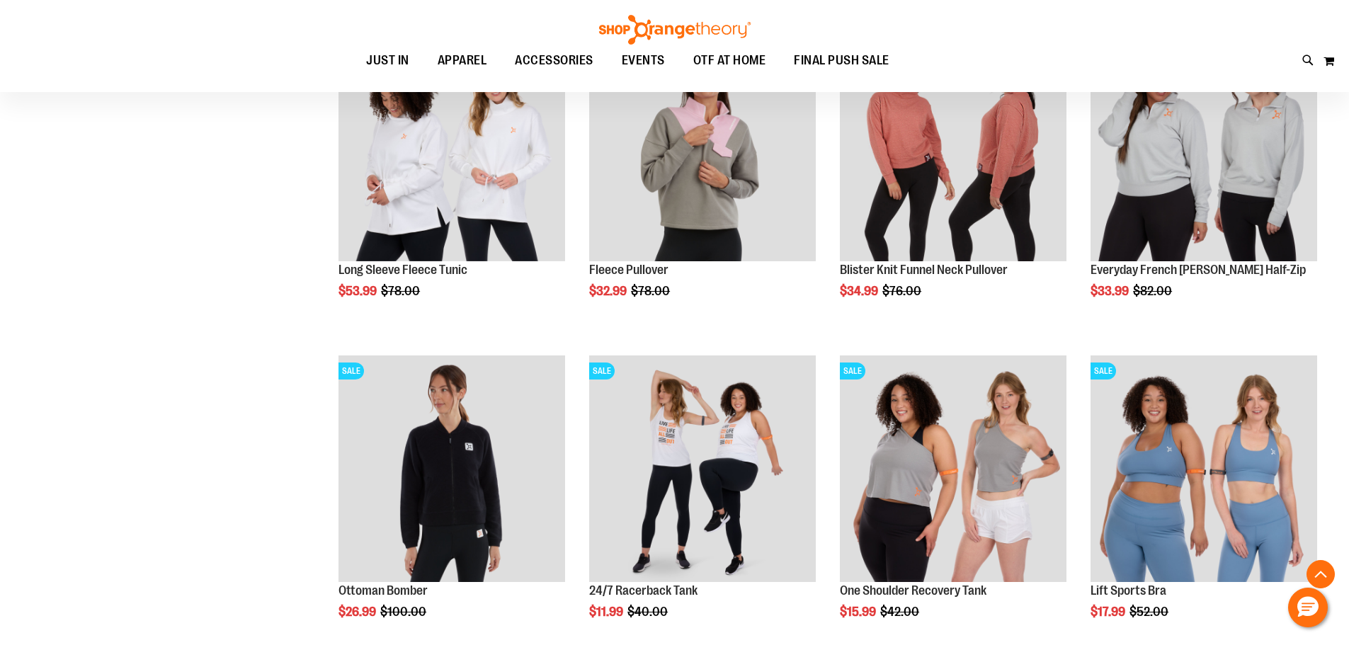
scroll to position [17985, 0]
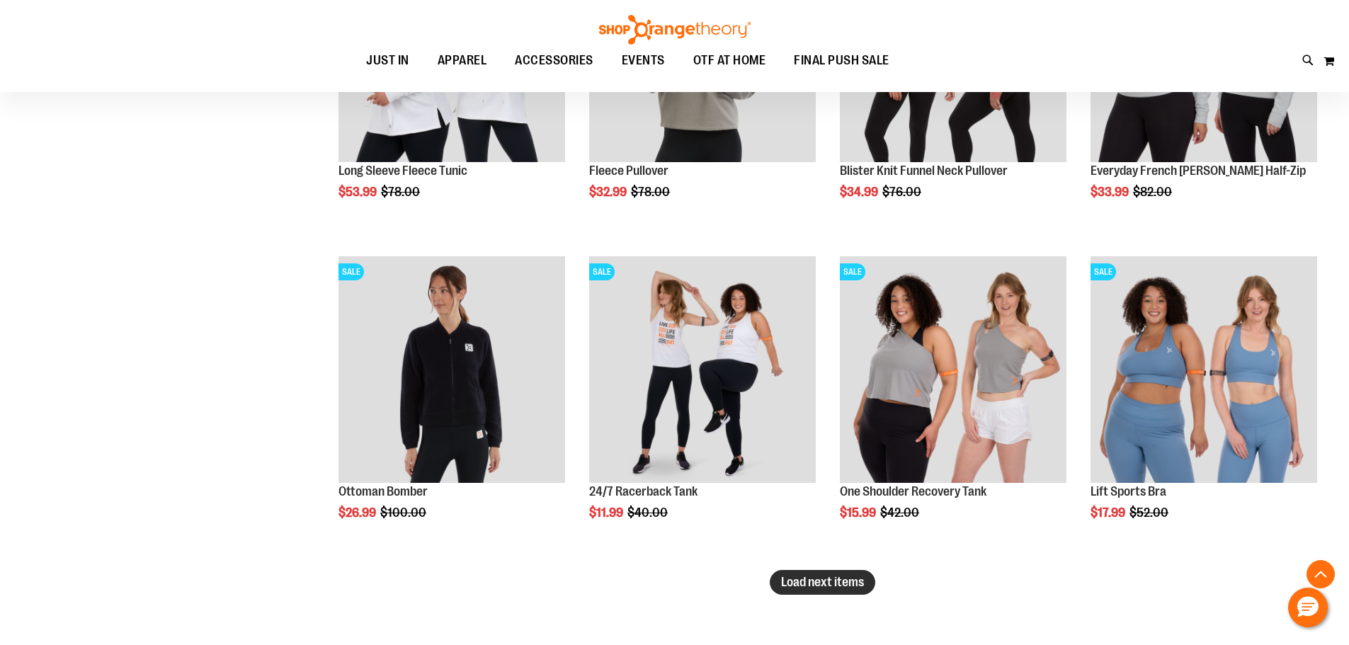
click at [818, 575] on span "Load next items" at bounding box center [822, 582] width 83 height 14
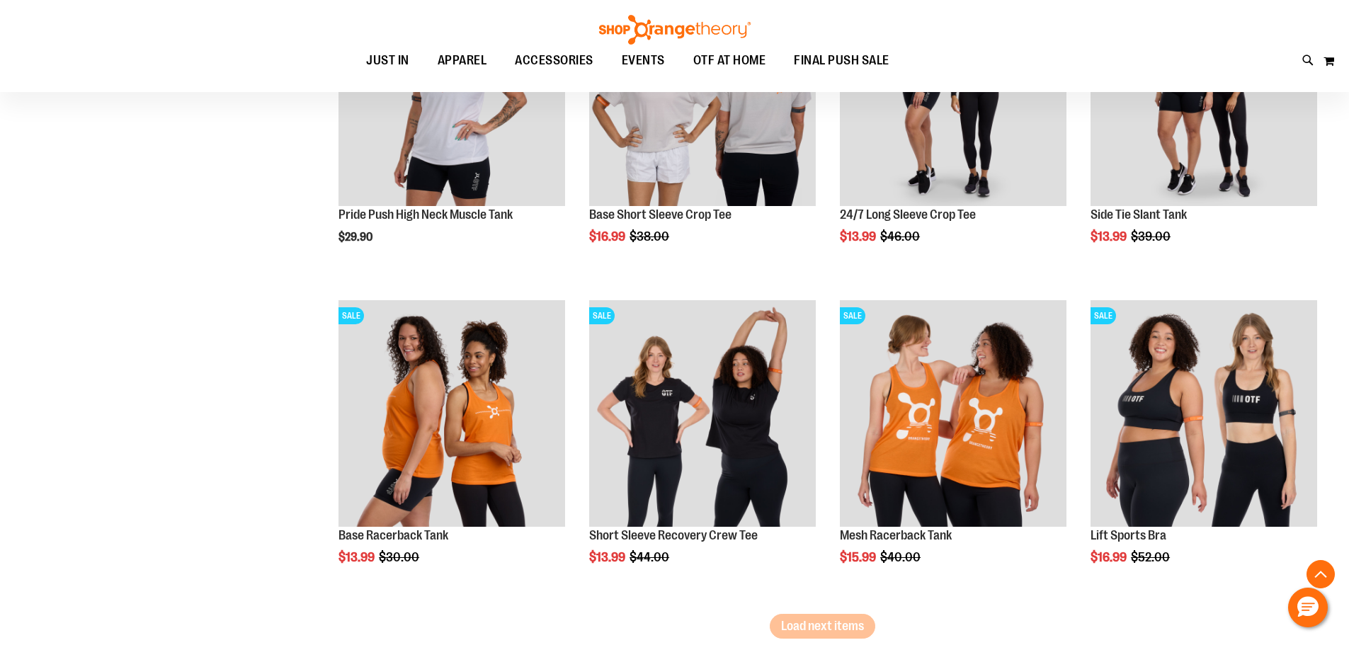
scroll to position [18976, 0]
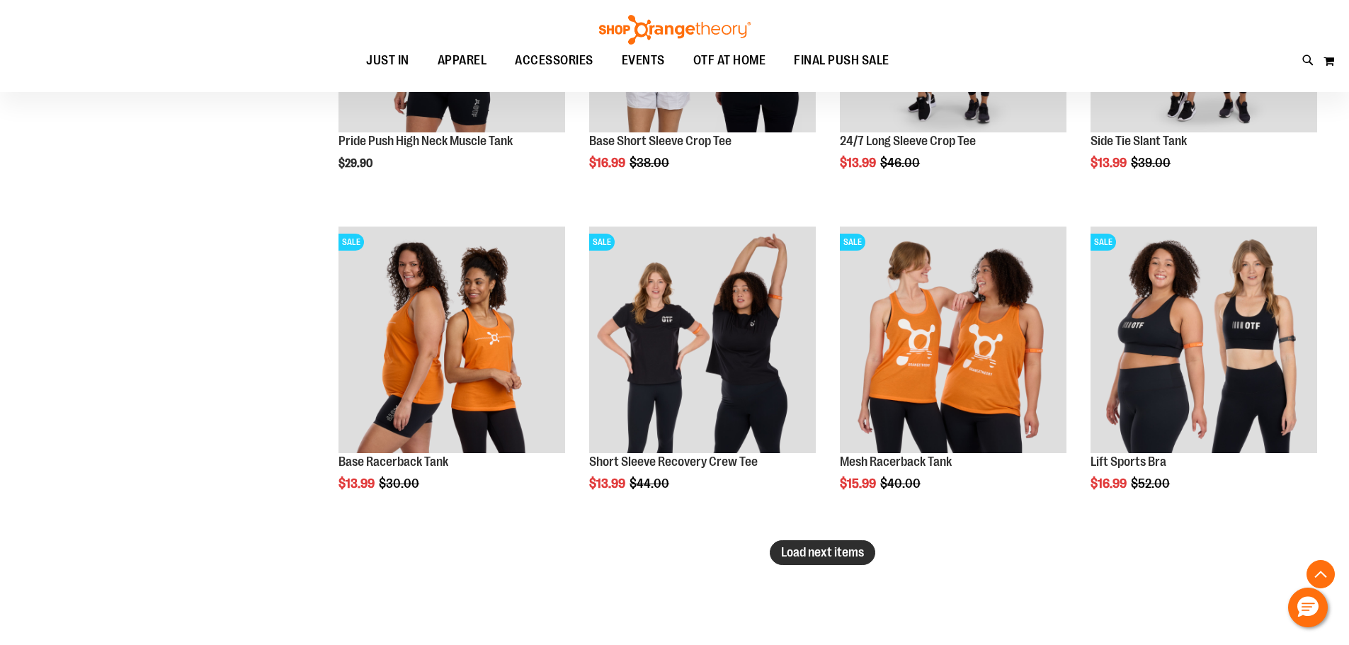
click at [824, 548] on span "Load next items" at bounding box center [822, 552] width 83 height 14
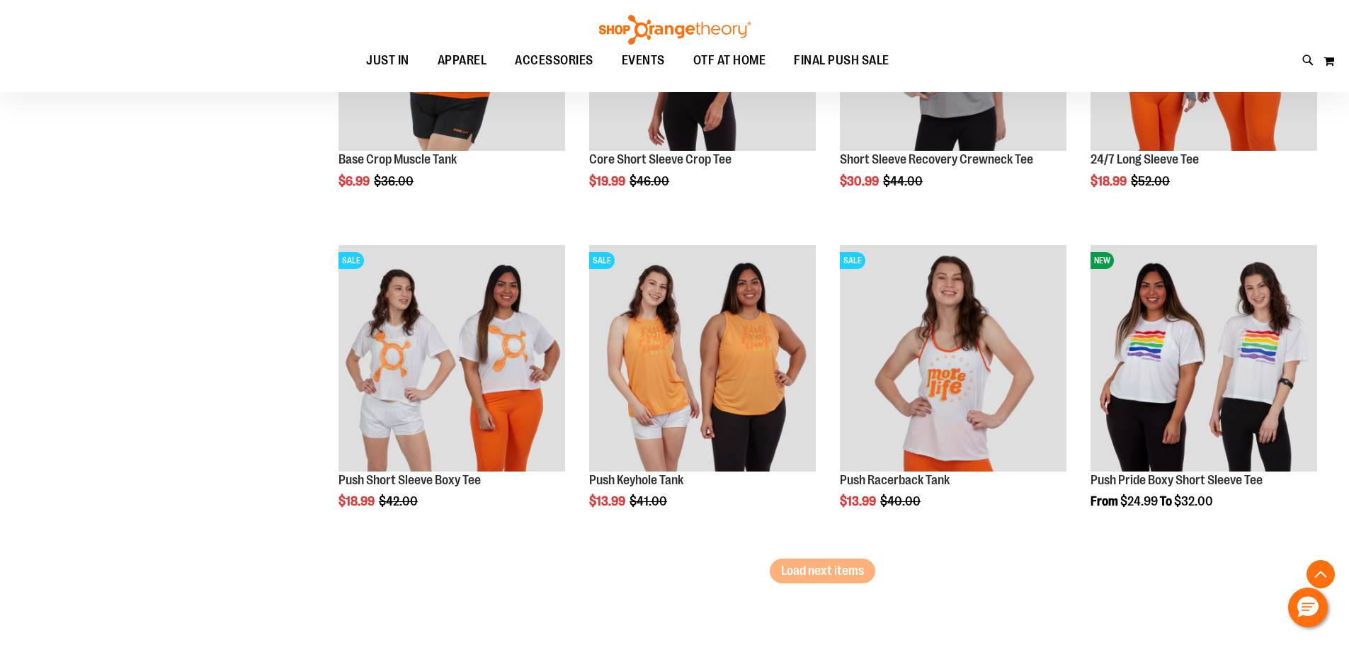
scroll to position [19967, 0]
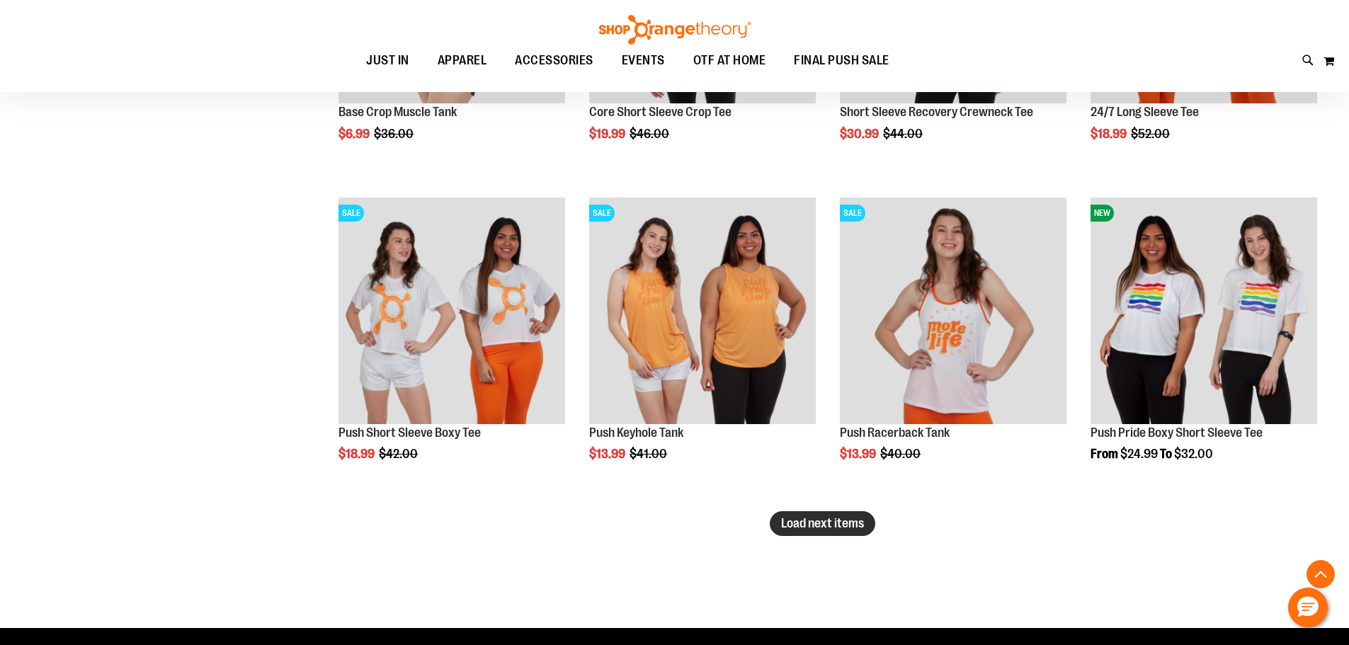
click at [819, 524] on span "Load next items" at bounding box center [822, 523] width 83 height 14
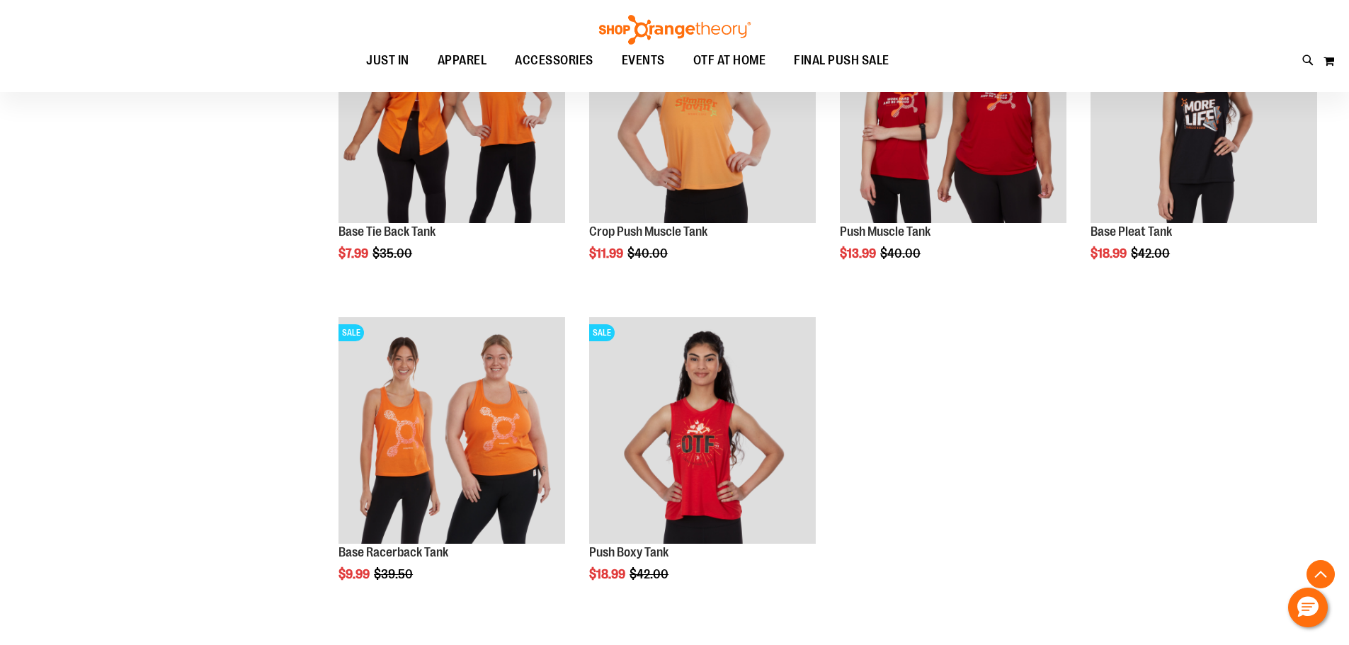
scroll to position [20604, 0]
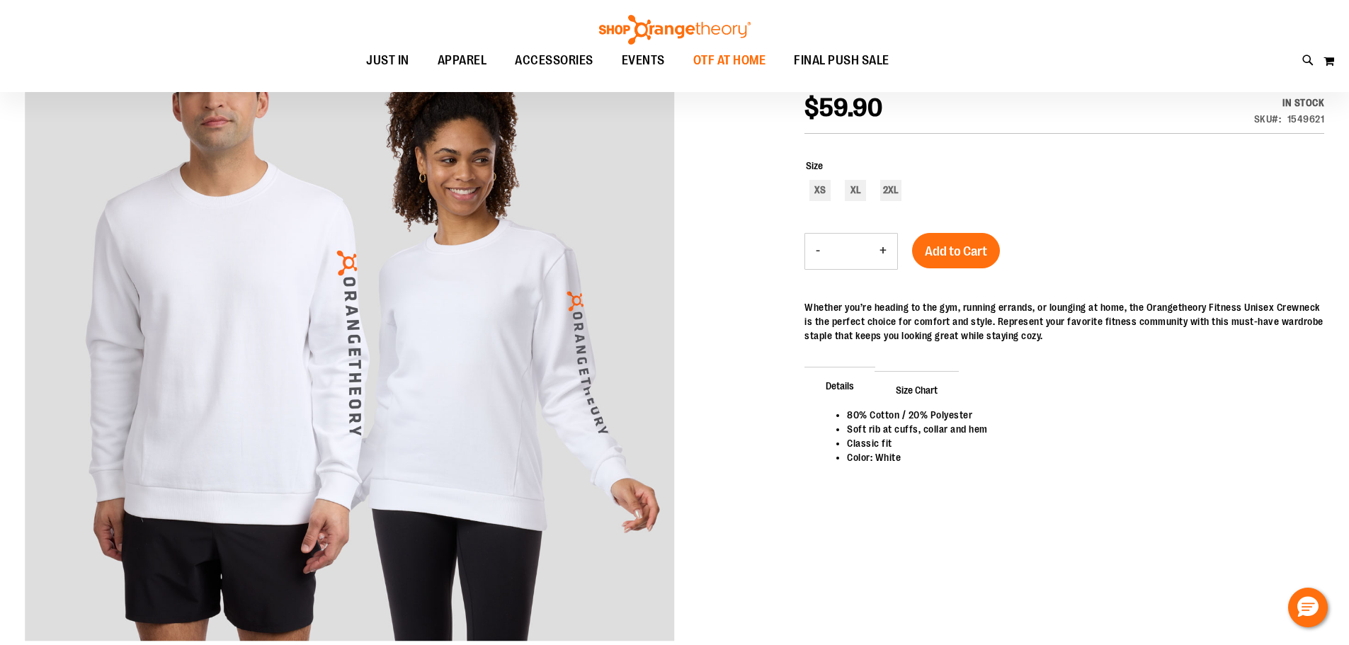
scroll to position [212, 0]
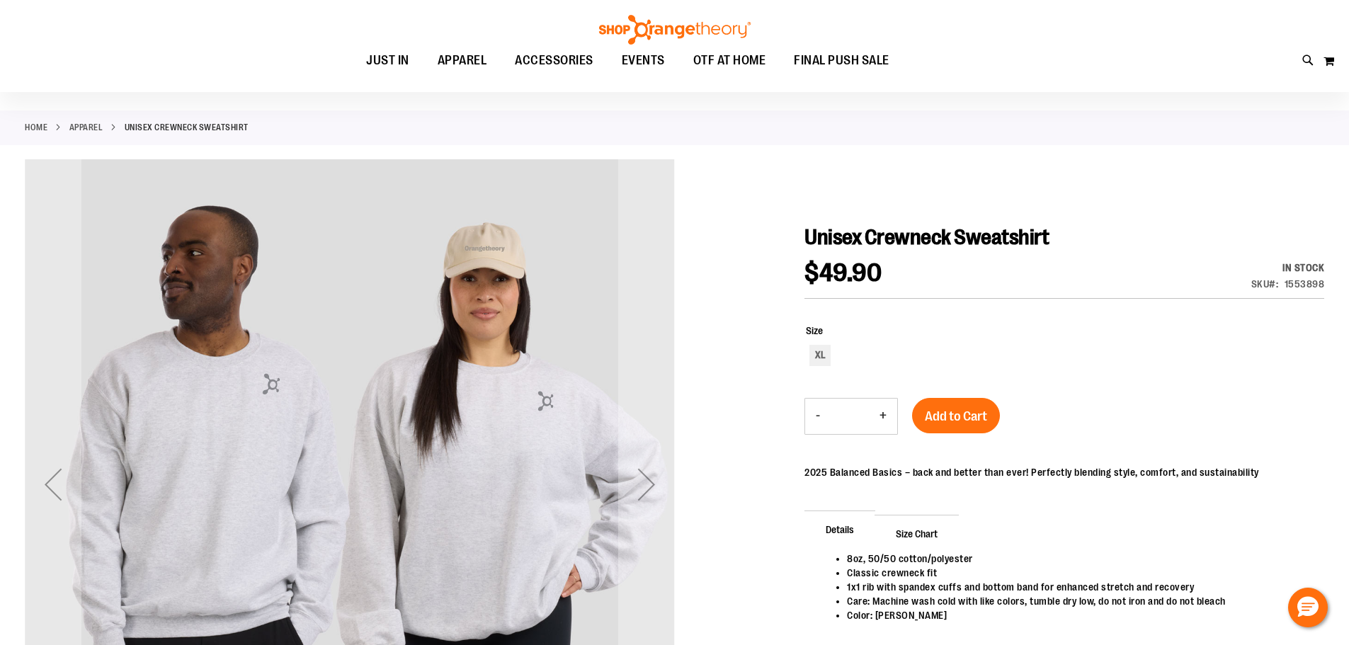
scroll to position [141, 0]
